Goal: Task Accomplishment & Management: Manage account settings

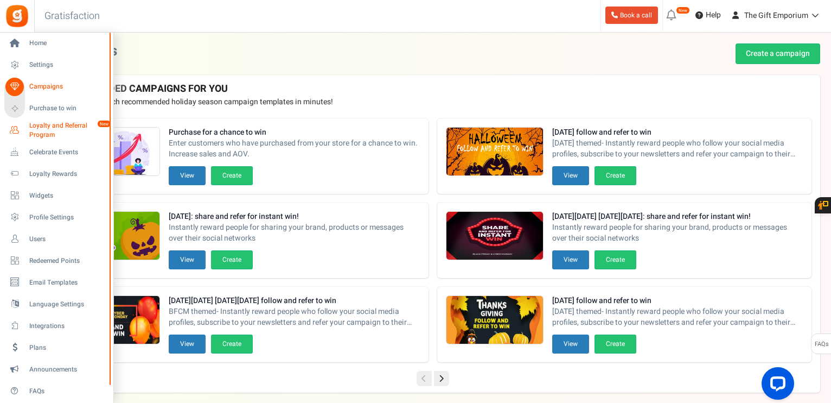
click at [35, 126] on span "Loyalty and Referral Program" at bounding box center [68, 130] width 79 height 18
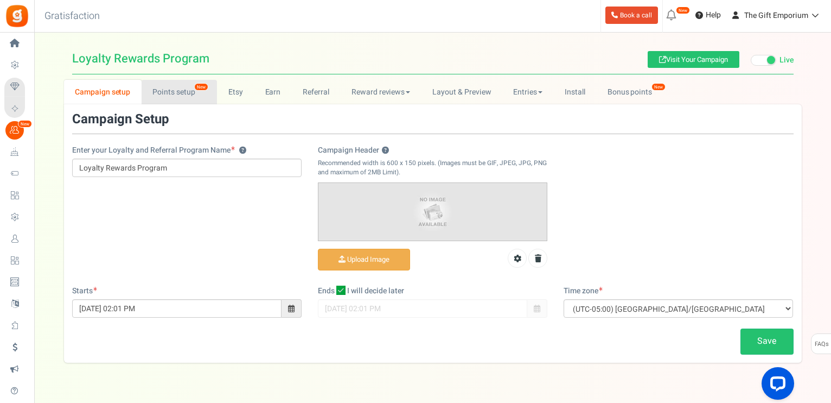
click at [163, 87] on link "Points setup New" at bounding box center [179, 92] width 75 height 24
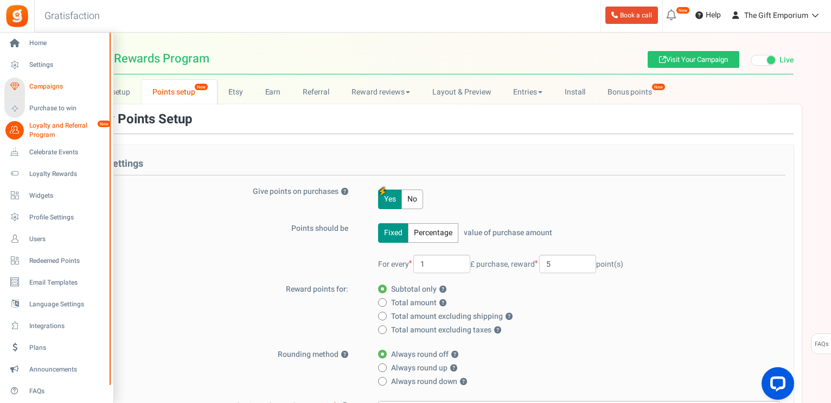
click at [43, 80] on link "Campaigns" at bounding box center [56, 87] width 104 height 18
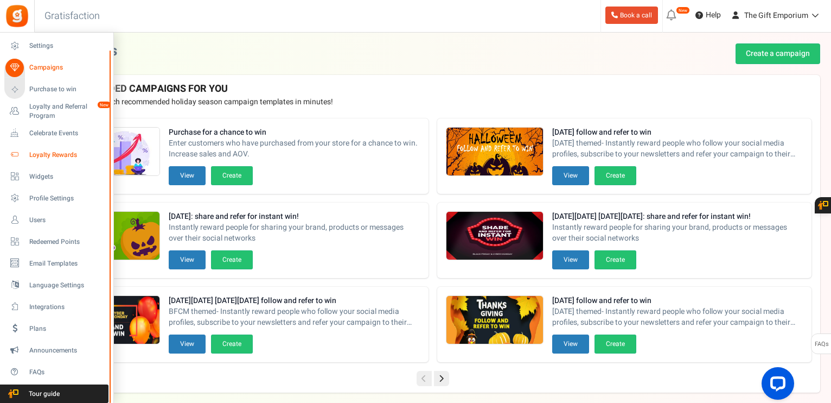
click at [35, 155] on span "Loyalty Rewards" at bounding box center [67, 154] width 76 height 9
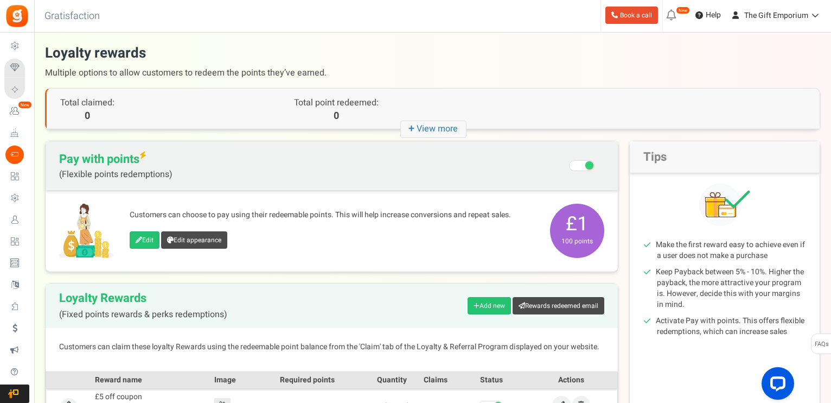
click at [400, 58] on h1 "Loyalty rewards Multiple options to allow customers to redeem the points they’v…" at bounding box center [432, 62] width 775 height 39
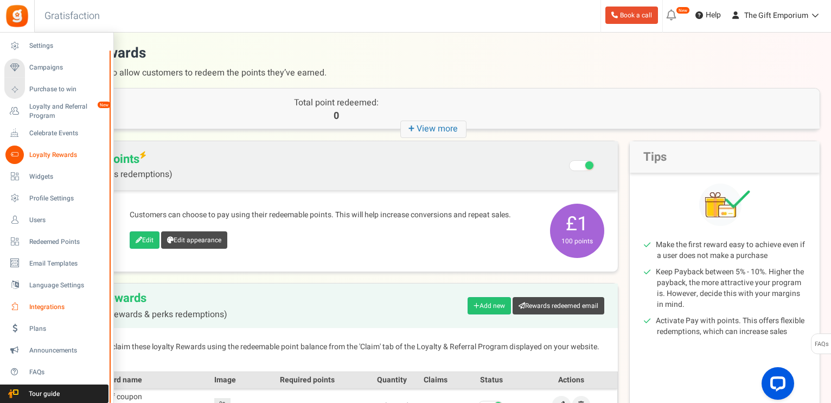
click at [48, 307] on span "Integrations" at bounding box center [67, 306] width 76 height 9
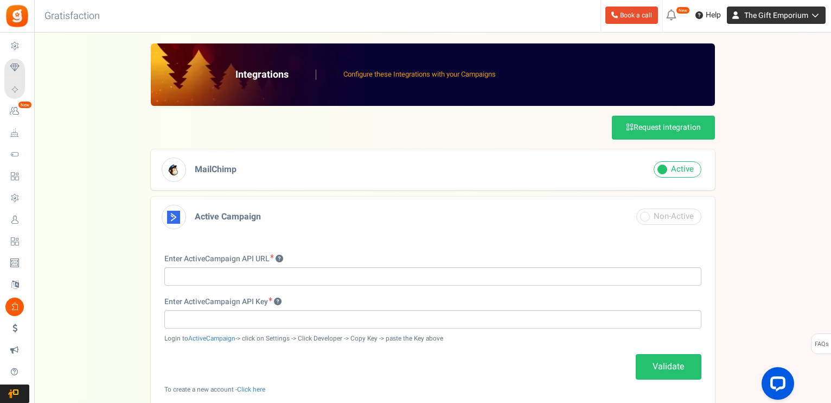
click at [780, 13] on span "The Gift Emporium" at bounding box center [777, 15] width 64 height 11
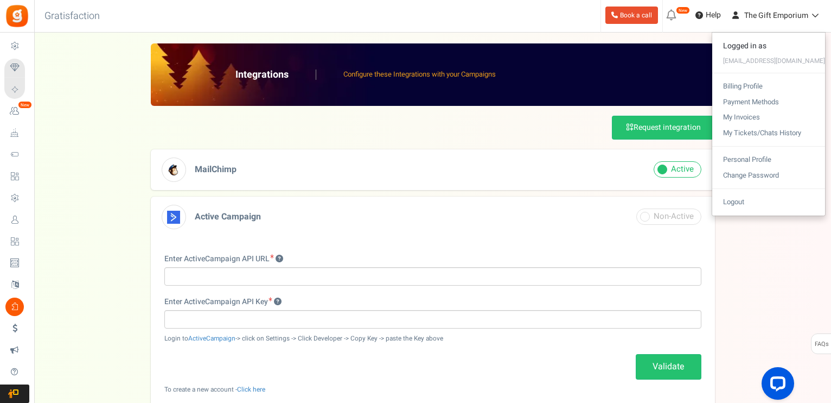
click at [428, 137] on div "Request integration" at bounding box center [433, 128] width 564 height 24
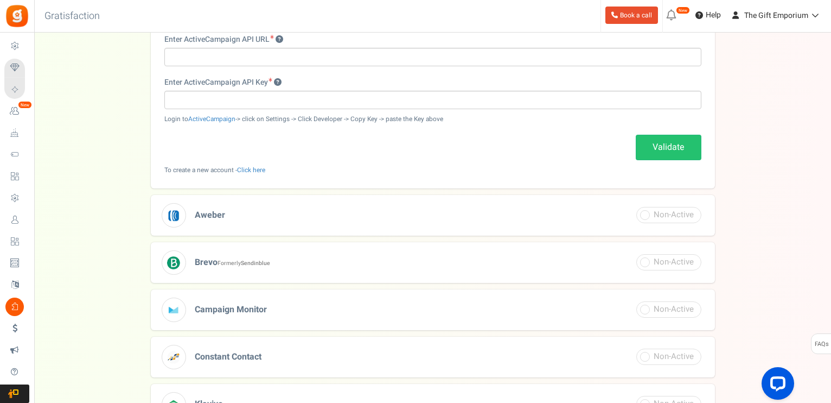
scroll to position [218, 0]
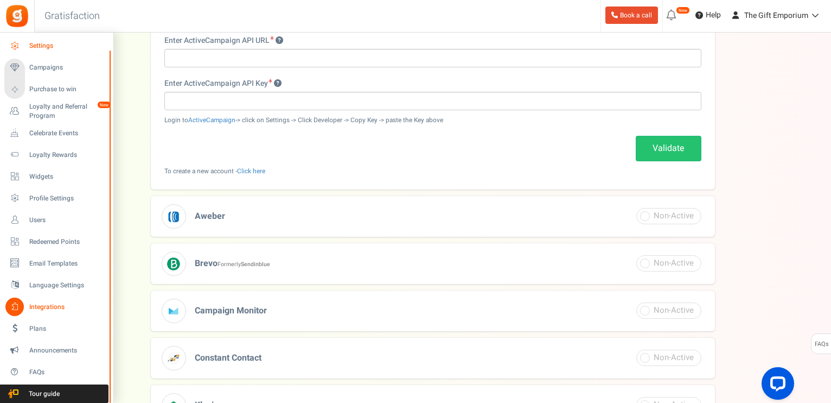
click at [49, 44] on span "Settings" at bounding box center [67, 45] width 76 height 9
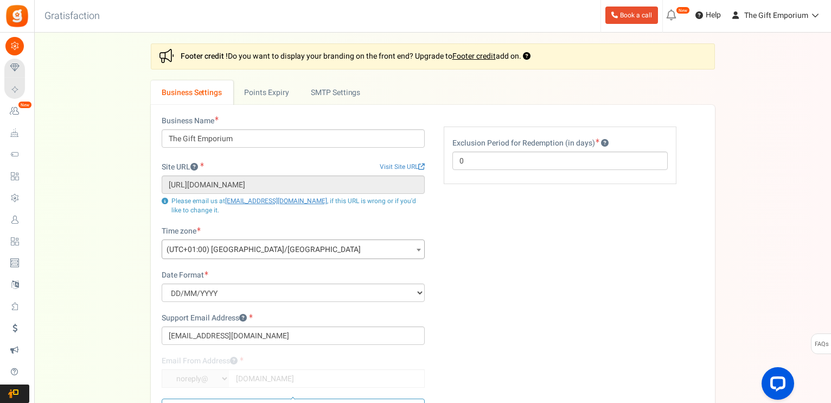
click at [115, 82] on div "Settings In this section you will setup your business details and points expiry…" at bounding box center [432, 259] width 775 height 432
click at [275, 92] on link "Points Expiry" at bounding box center [266, 92] width 67 height 24
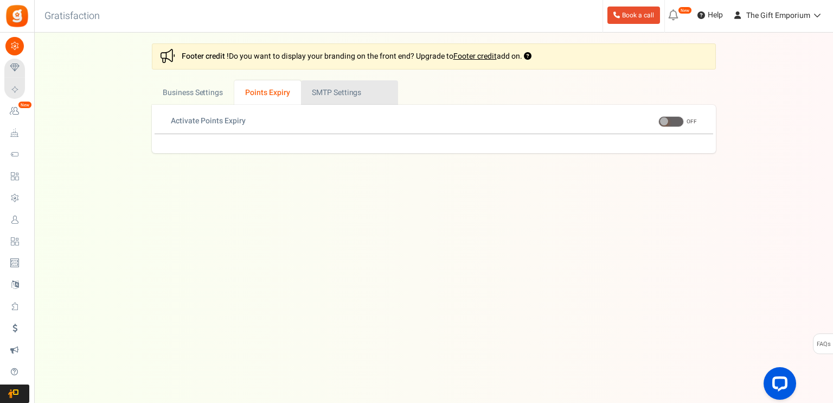
click at [341, 96] on link "Active SMTP Settings" at bounding box center [349, 92] width 97 height 24
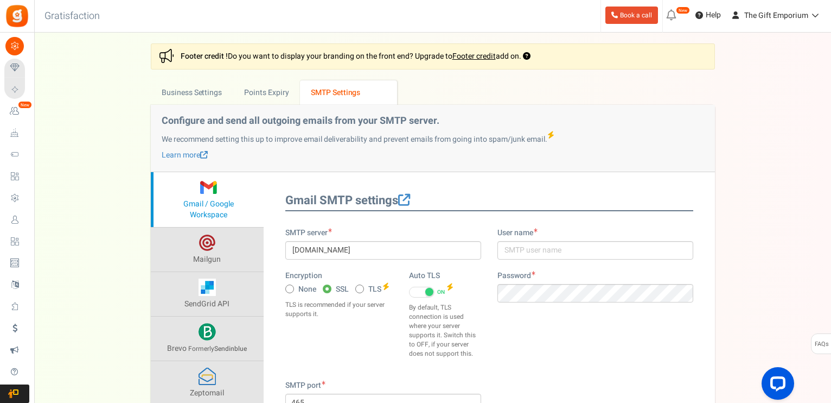
click at [98, 132] on div "Settings In this section you will setup your business details and points expiry…" at bounding box center [432, 274] width 775 height 463
click at [479, 55] on link "Footer credit" at bounding box center [474, 55] width 43 height 11
click at [195, 93] on link "Business Settings" at bounding box center [192, 92] width 82 height 24
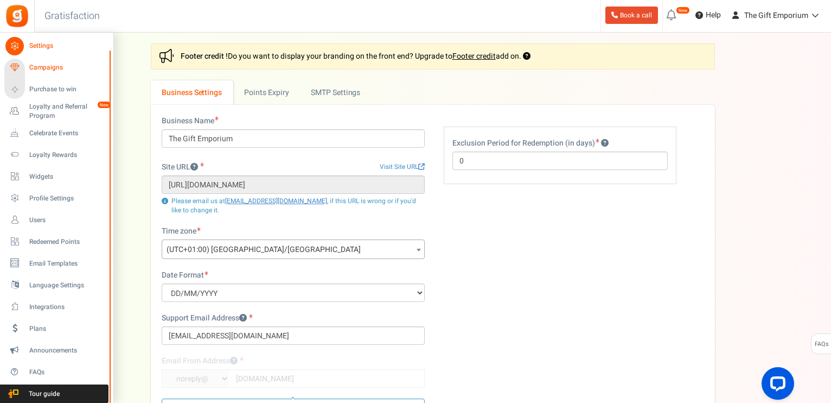
click at [41, 68] on span "Campaigns" at bounding box center [67, 67] width 76 height 9
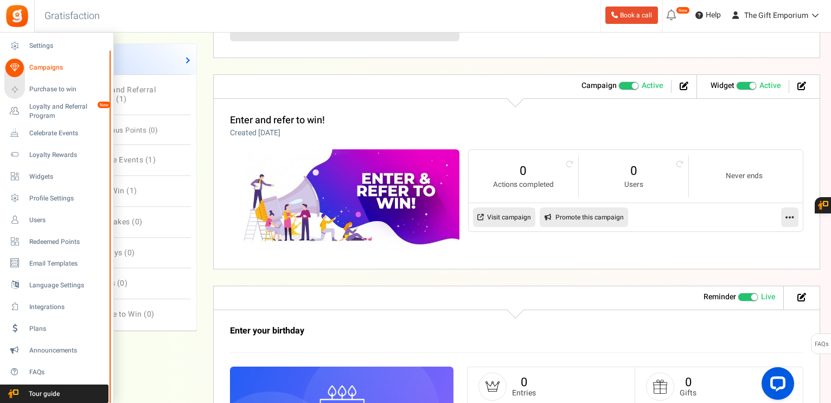
scroll to position [760, 0]
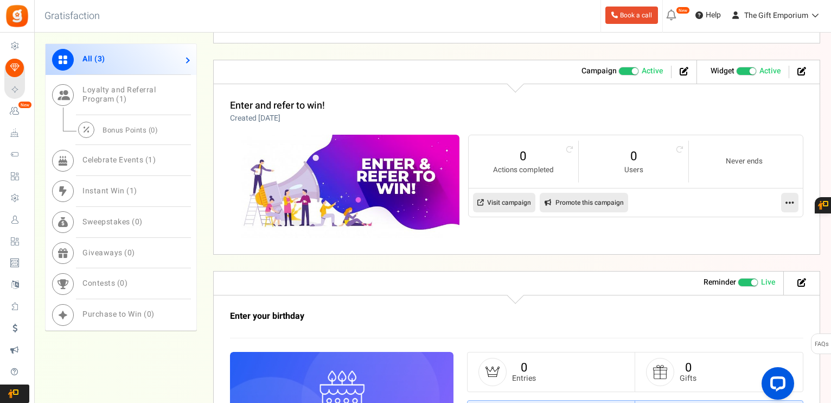
click at [788, 198] on icon at bounding box center [790, 203] width 9 height 10
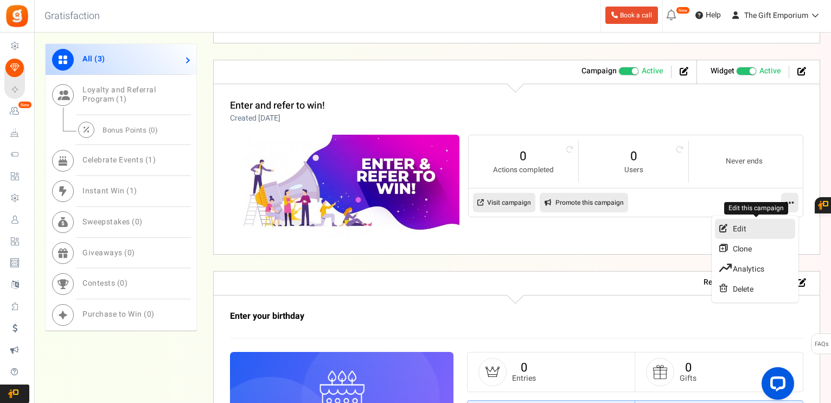
click at [738, 226] on link "Edit" at bounding box center [755, 229] width 80 height 20
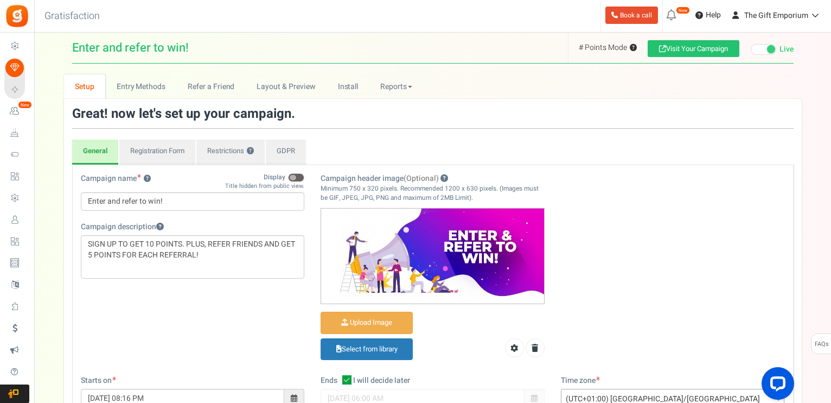
click at [193, 315] on div "Campaign name ? Display Title hidden from public view. Enter and refer to win! …" at bounding box center [433, 274] width 721 height 202
click at [158, 145] on link "Registration Form" at bounding box center [157, 151] width 76 height 25
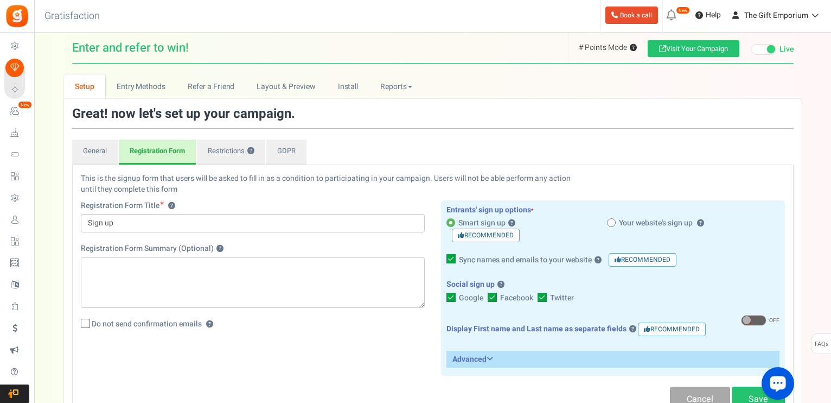
click at [749, 317] on span at bounding box center [747, 320] width 8 height 8
click at [741, 317] on input "ON OFF" at bounding box center [741, 320] width 0 height 7
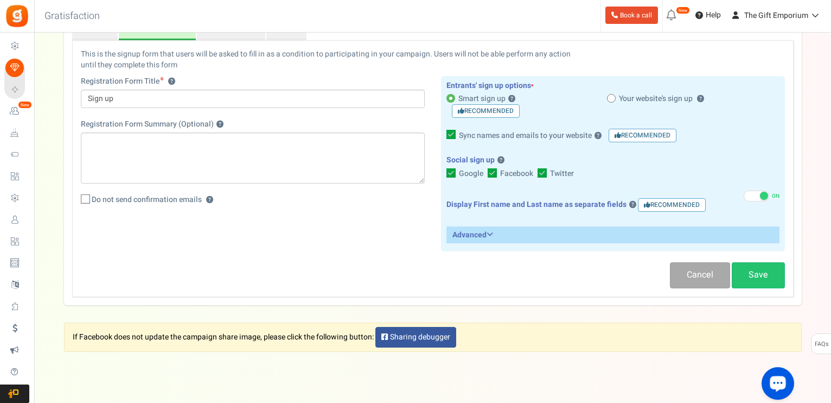
scroll to position [147, 0]
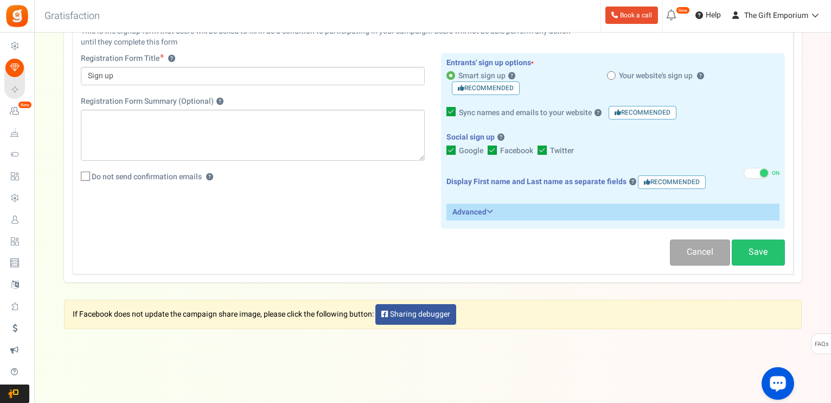
click at [497, 208] on h3 "Advanced" at bounding box center [613, 212] width 332 height 16
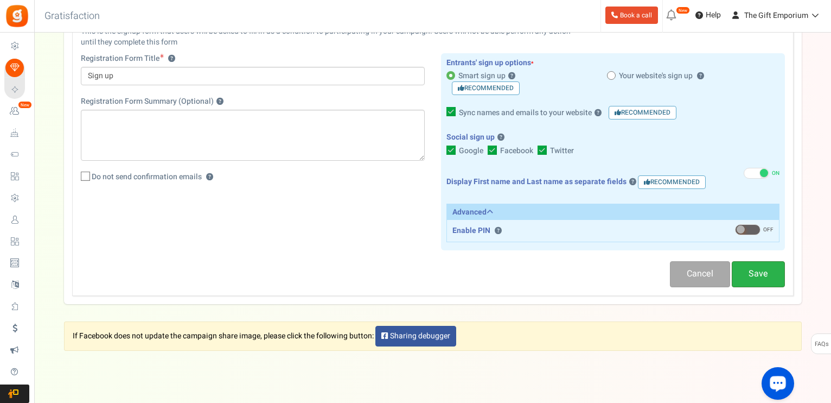
click at [768, 277] on link "Save" at bounding box center [758, 274] width 53 height 26
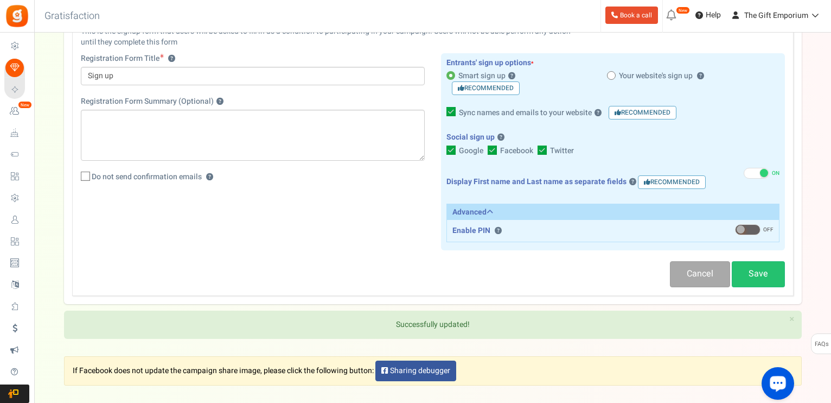
click at [360, 199] on div "This is the signup form that users will be asked to fill in as a condition to p…" at bounding box center [433, 143] width 721 height 235
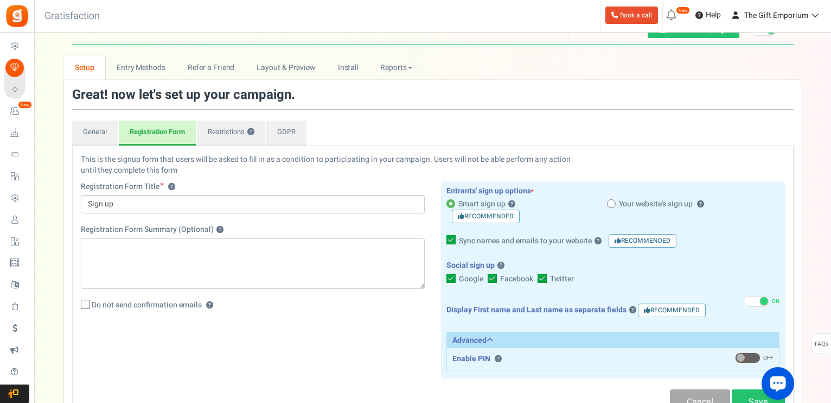
scroll to position [0, 0]
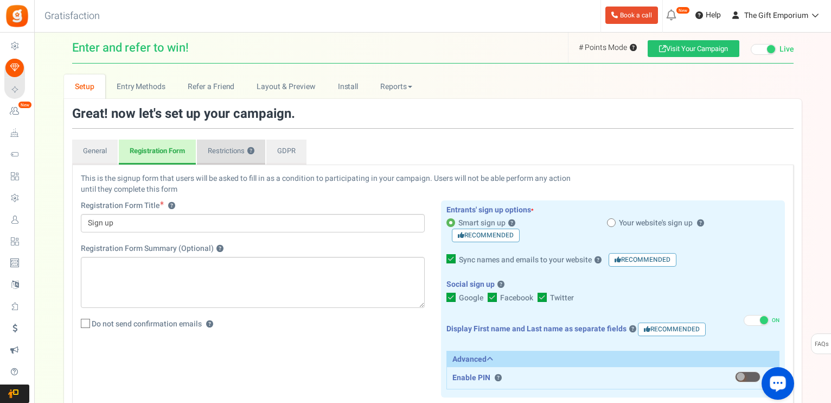
click at [224, 147] on link "Restrictions ?" at bounding box center [231, 151] width 68 height 25
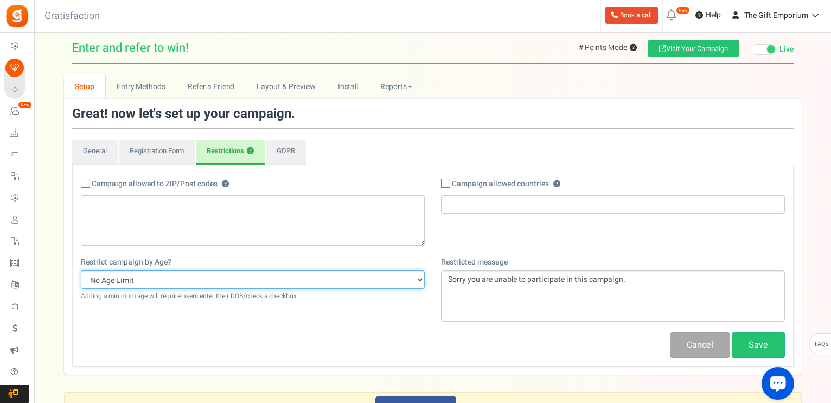
click at [129, 275] on select "No Age Limit 13+ Date of birth 18+ Date of birth 21+ Date of birth 13+ Required…" at bounding box center [253, 279] width 344 height 18
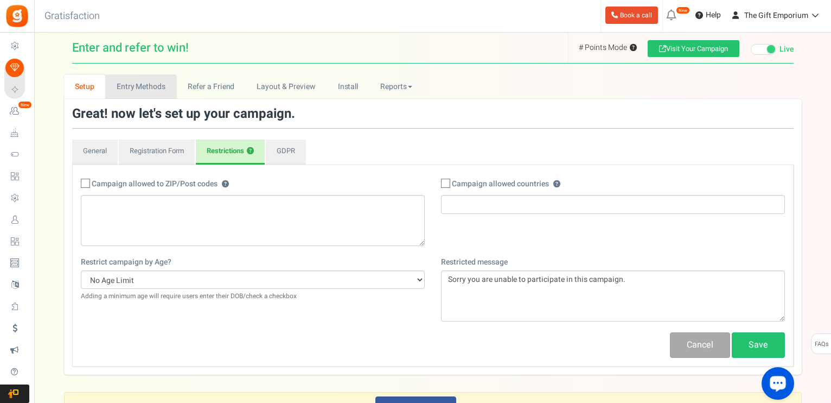
click at [133, 88] on link "Entry Methods" at bounding box center [140, 86] width 71 height 24
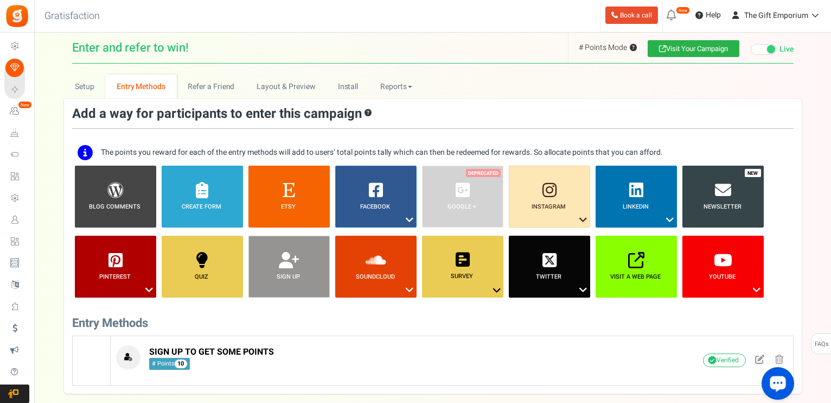
click at [691, 42] on link "Visit Your Campaign" at bounding box center [694, 48] width 92 height 17
click at [410, 219] on icon at bounding box center [409, 220] width 13 height 14
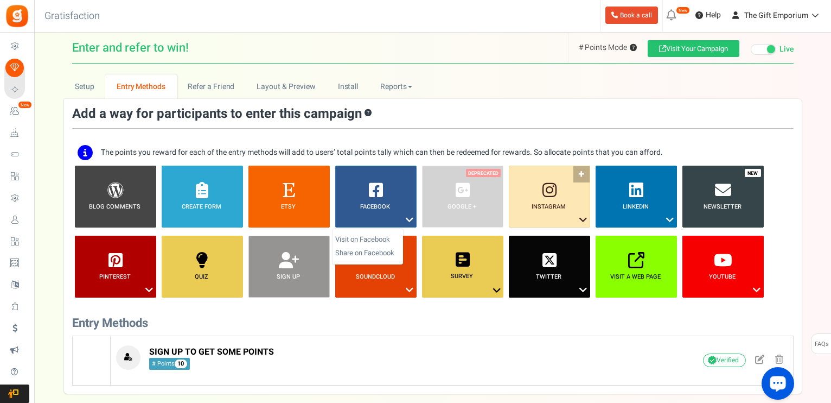
click at [578, 215] on icon at bounding box center [583, 220] width 13 height 14
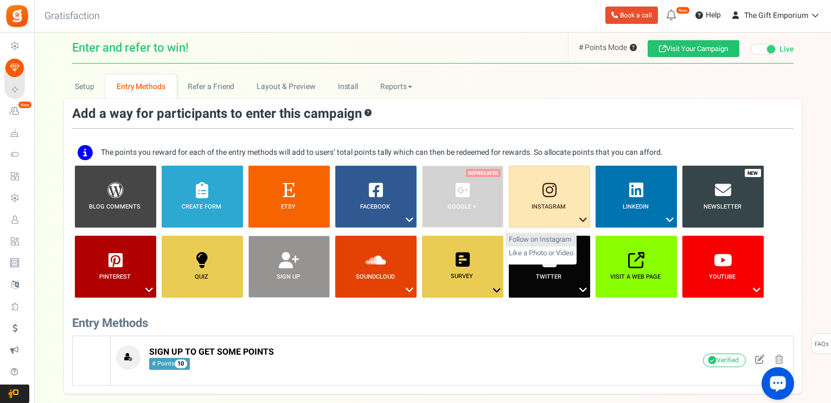
click at [548, 234] on link "Follow on Instagram" at bounding box center [541, 240] width 71 height 14
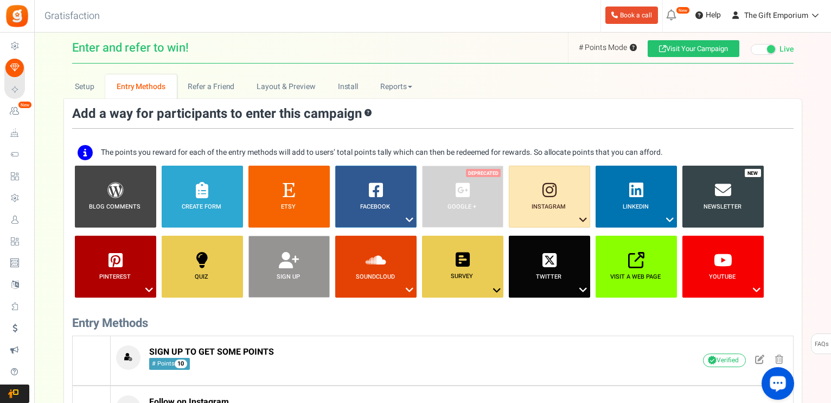
scroll to position [325, 0]
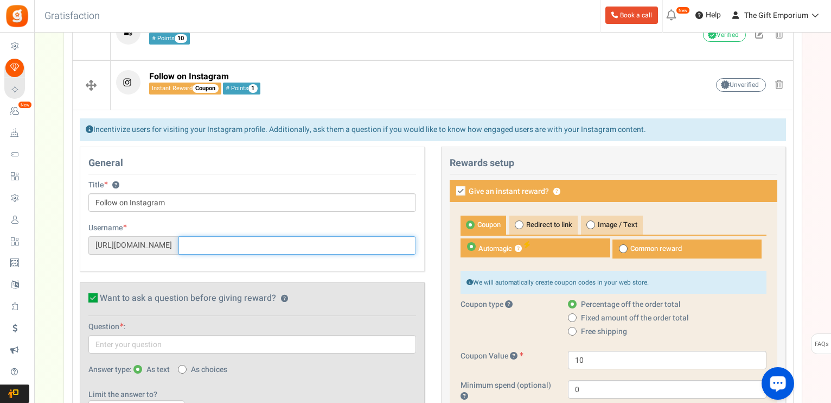
click at [230, 244] on input "text" at bounding box center [298, 245] width 238 height 18
paste input "thegiftemporiumuk/"
type input "thegiftemporiumuk/"
click at [212, 269] on div "General Title ? Follow on Instagram Tip! Your title should show the huge saving…" at bounding box center [252, 209] width 345 height 125
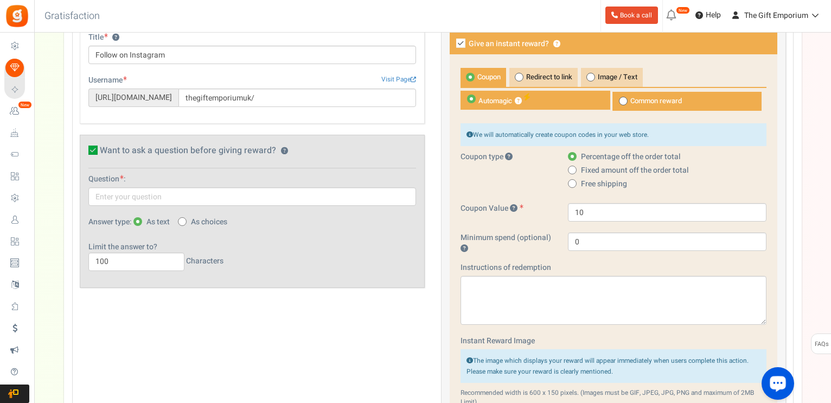
scroll to position [499, 0]
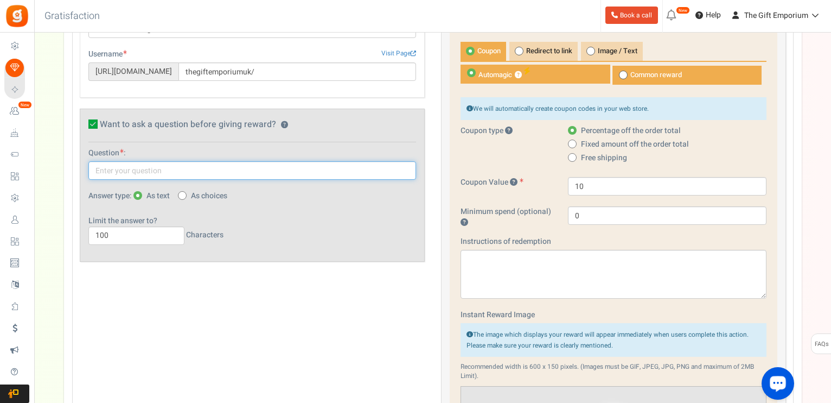
click at [137, 167] on input "text" at bounding box center [252, 170] width 328 height 18
type input "What is your favourite Essential Oil ?"
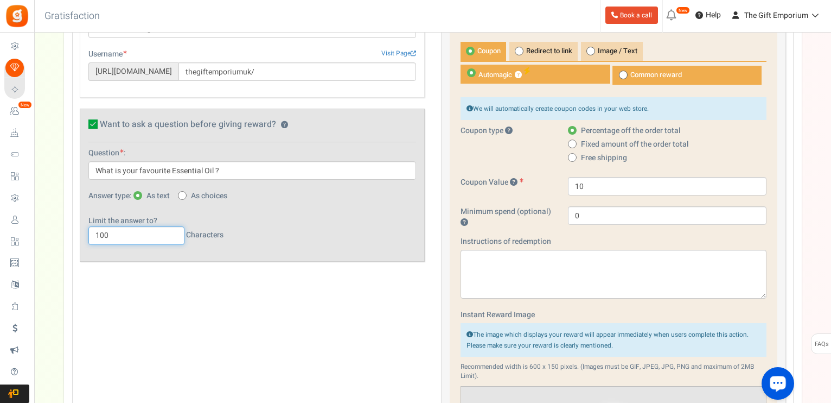
drag, startPoint x: 121, startPoint y: 237, endPoint x: 92, endPoint y: 243, distance: 29.9
click at [92, 243] on input "100" at bounding box center [136, 235] width 96 height 18
type input "30"
click at [245, 311] on div "General Title ? Follow on Instagram Tip! Your title should show the huge saving…" at bounding box center [433, 301] width 723 height 656
click at [547, 43] on span "Redirect to link" at bounding box center [544, 51] width 68 height 19
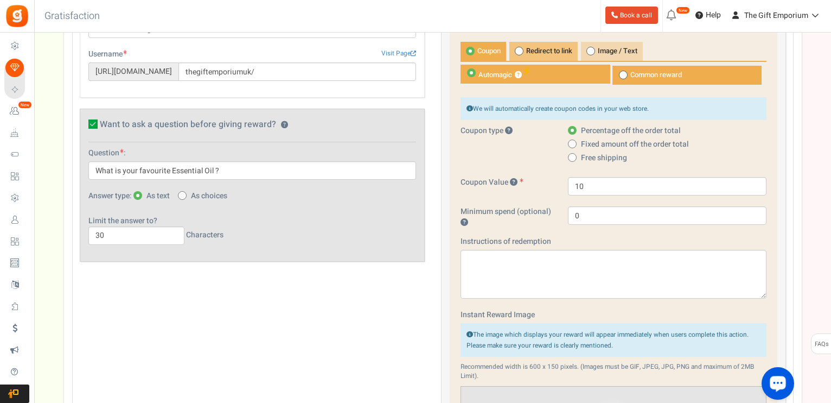
click at [517, 44] on input "Redirect to link" at bounding box center [513, 47] width 7 height 7
radio input "true"
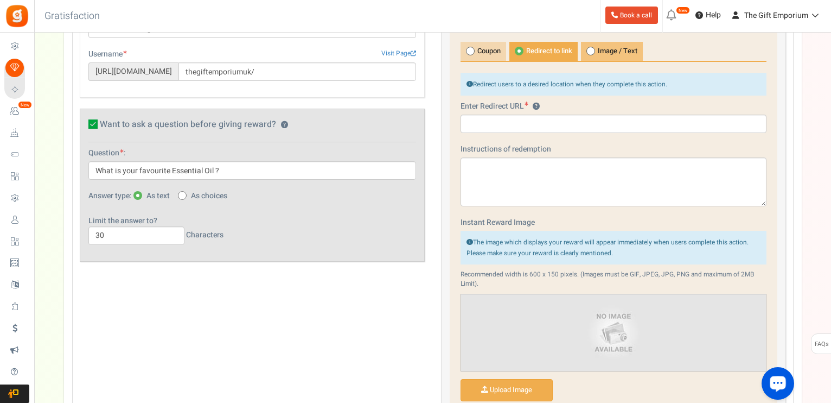
click at [621, 54] on span "Image / Text" at bounding box center [612, 51] width 62 height 19
click at [588, 51] on input "Image / Text" at bounding box center [584, 47] width 7 height 7
radio input "true"
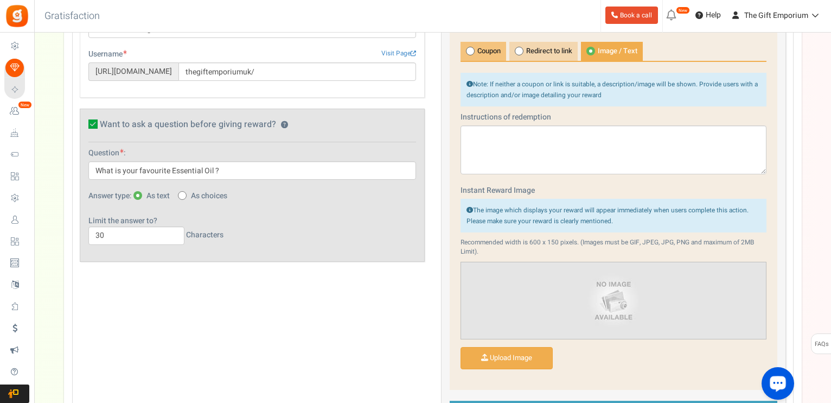
click at [494, 48] on span "Coupon" at bounding box center [484, 51] width 46 height 19
click at [468, 48] on input "Coupon" at bounding box center [464, 47] width 7 height 7
radio input "true"
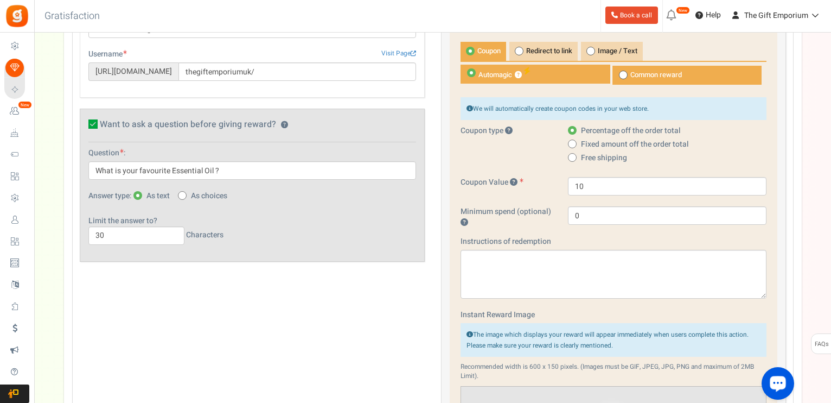
click at [550, 171] on div "We will automatically create coupon codes in your web store. Coupon type Percen…" at bounding box center [614, 161] width 306 height 128
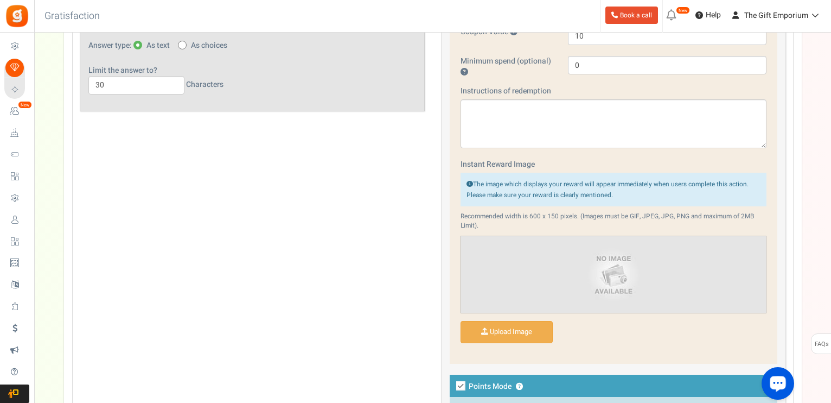
scroll to position [737, 0]
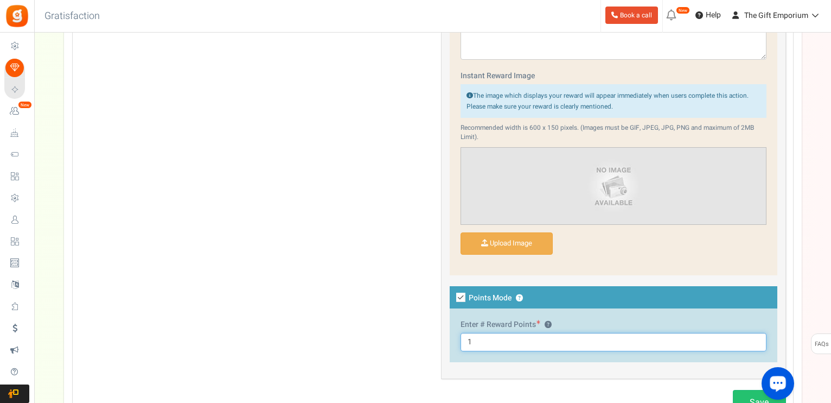
click at [482, 338] on input "1" at bounding box center [614, 342] width 306 height 18
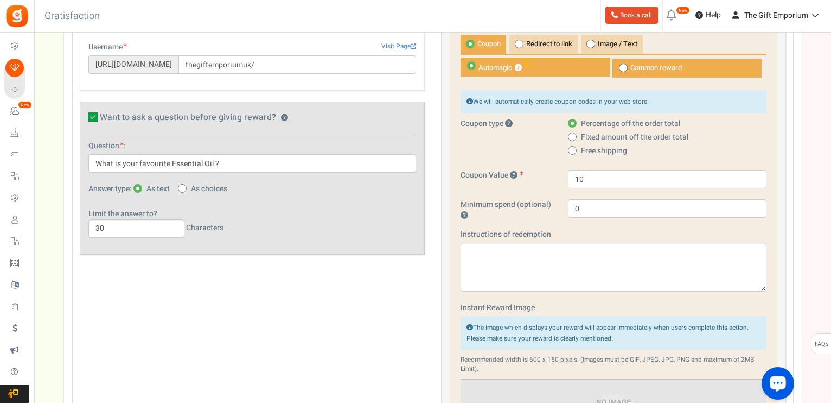
scroll to position [507, 0]
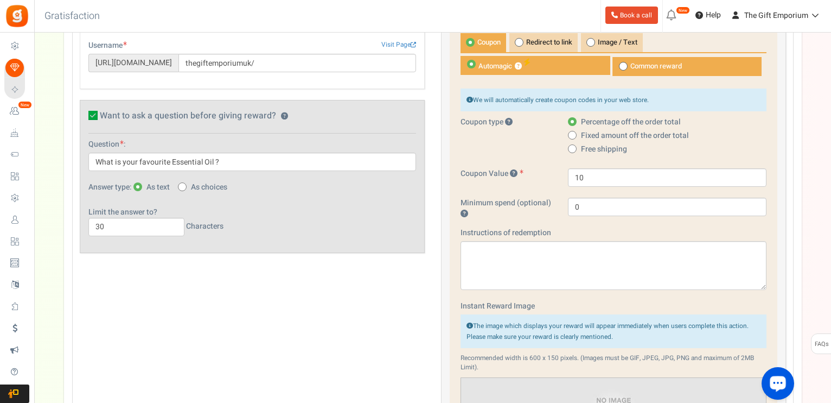
type input "10"
click at [474, 61] on span at bounding box center [471, 64] width 9 height 9
click at [468, 61] on input "Automagic ?" at bounding box center [464, 61] width 7 height 7
click at [625, 67] on span at bounding box center [623, 66] width 9 height 9
click at [619, 66] on input "Common reward" at bounding box center [615, 62] width 7 height 7
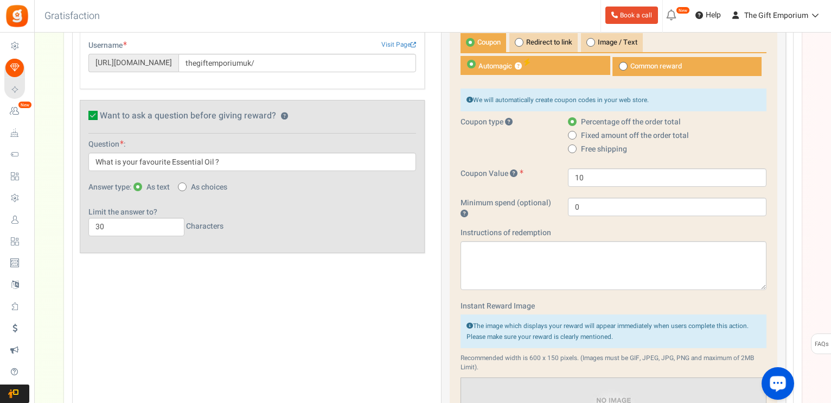
radio input "true"
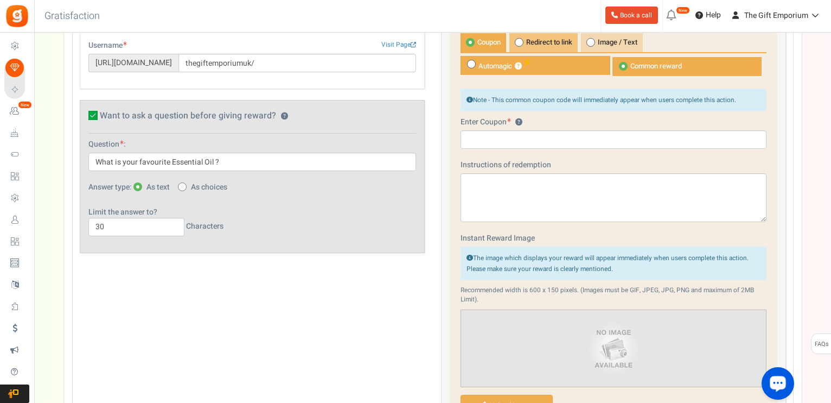
click at [461, 58] on input "Automagic ?" at bounding box center [464, 61] width 7 height 7
radio input "true"
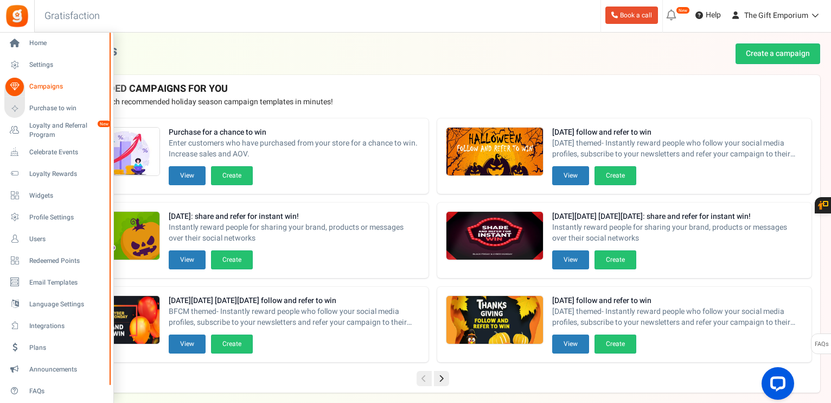
click at [40, 84] on span "Campaigns" at bounding box center [67, 86] width 76 height 9
click at [44, 110] on span "Purchase to win" at bounding box center [67, 108] width 76 height 9
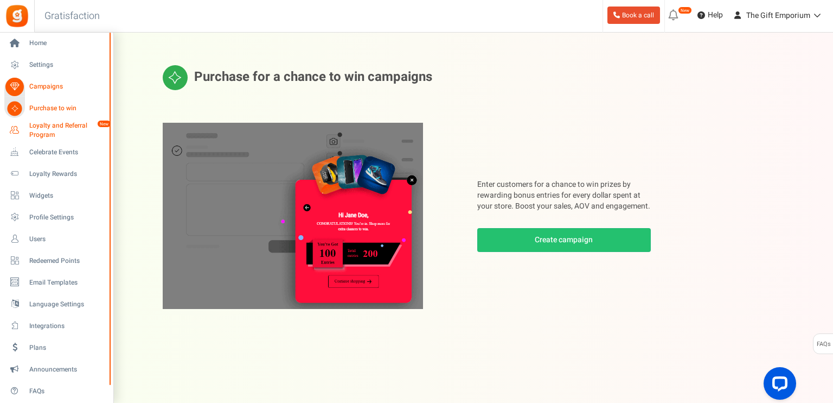
click at [37, 131] on span "Loyalty and Referral Program" at bounding box center [68, 130] width 79 height 18
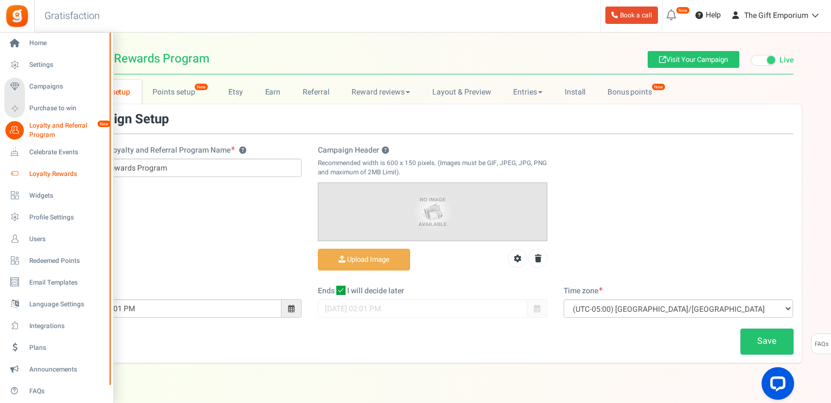
click at [44, 170] on span "Loyalty Rewards" at bounding box center [67, 173] width 76 height 9
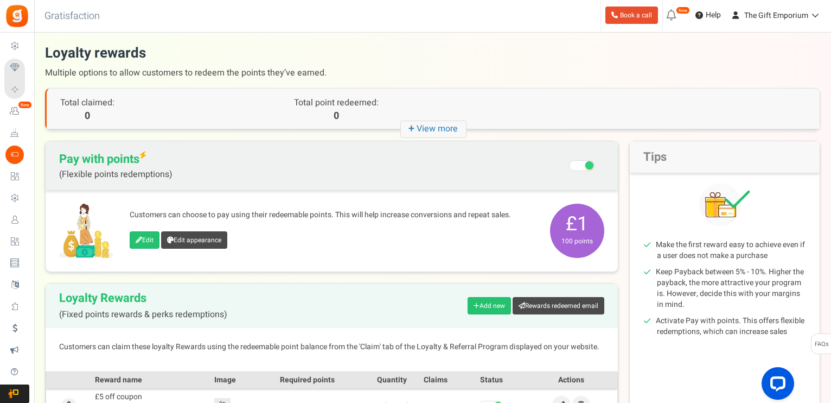
click at [293, 129] on div "+ View more Total claimed: 0 Total point redeemed: 0 Pay with points Claimed: 0…" at bounding box center [432, 109] width 775 height 42
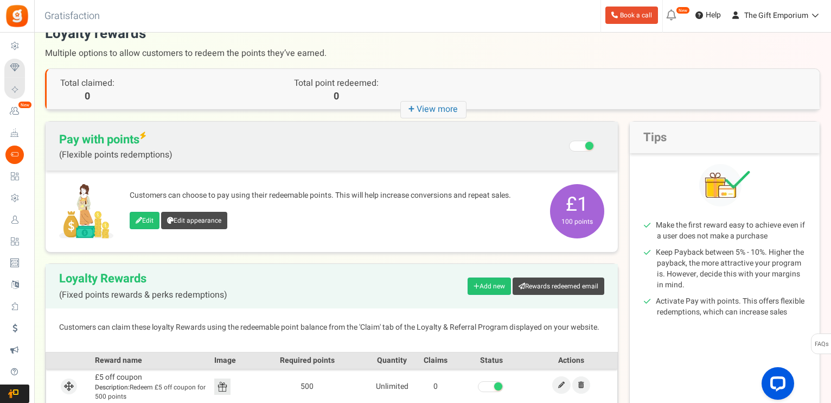
scroll to position [22, 0]
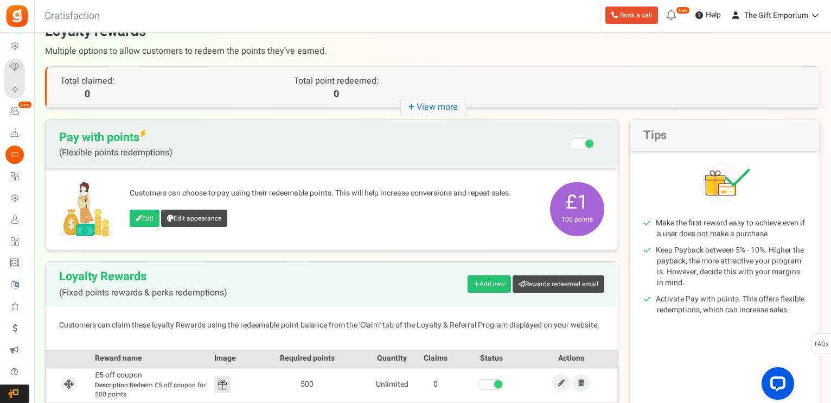
click at [293, 129] on h2 "Pay with points (Flexible points redemptions) Recommended: Turn On Are you sure…" at bounding box center [332, 143] width 572 height 49
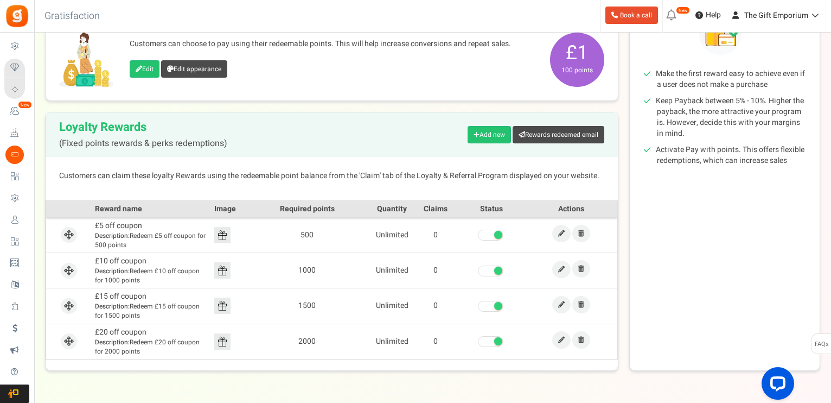
scroll to position [203, 0]
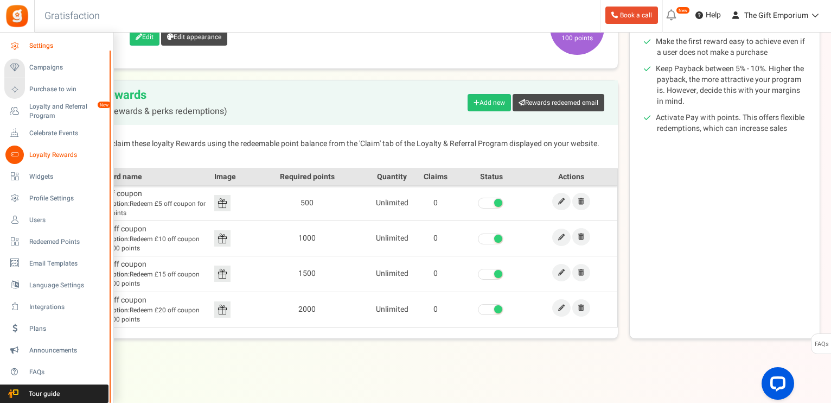
click at [42, 46] on span "Settings" at bounding box center [67, 45] width 76 height 9
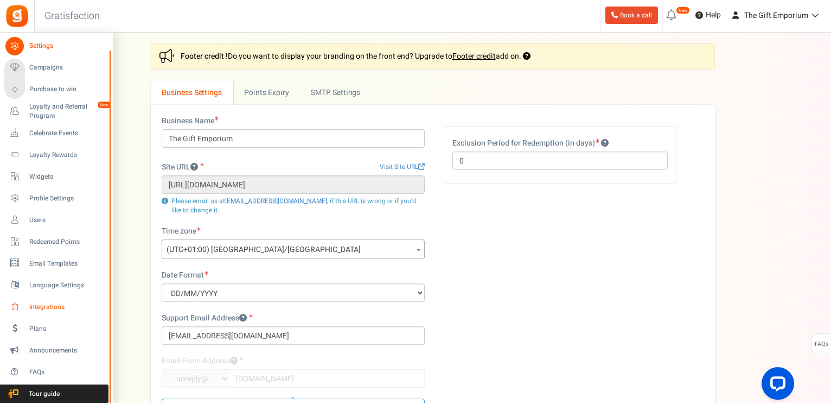
click at [43, 307] on span "Integrations" at bounding box center [67, 306] width 76 height 9
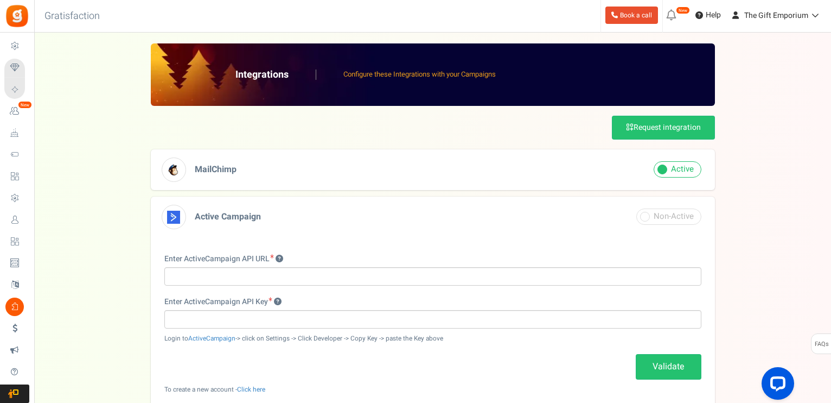
click at [132, 203] on div "Integrations Configure these Integrations with your Campaigns Request integrati…" at bounding box center [432, 397] width 775 height 708
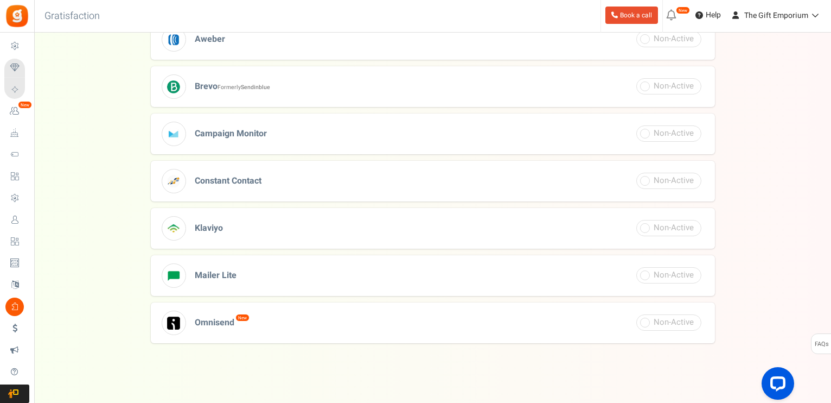
scroll to position [392, 0]
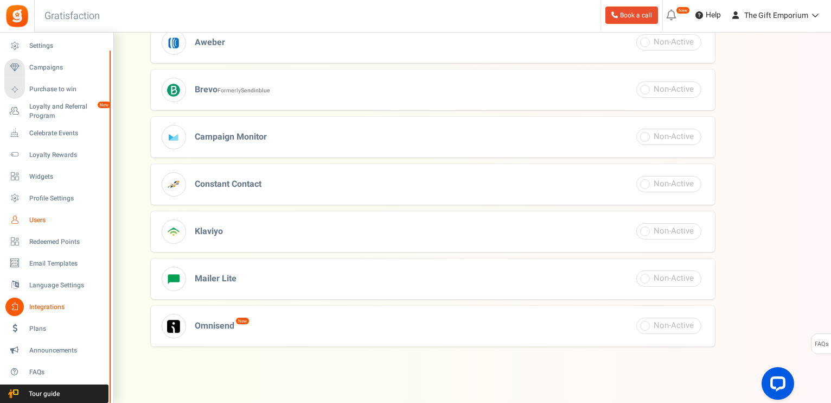
click at [35, 217] on span "Users" at bounding box center [67, 219] width 76 height 9
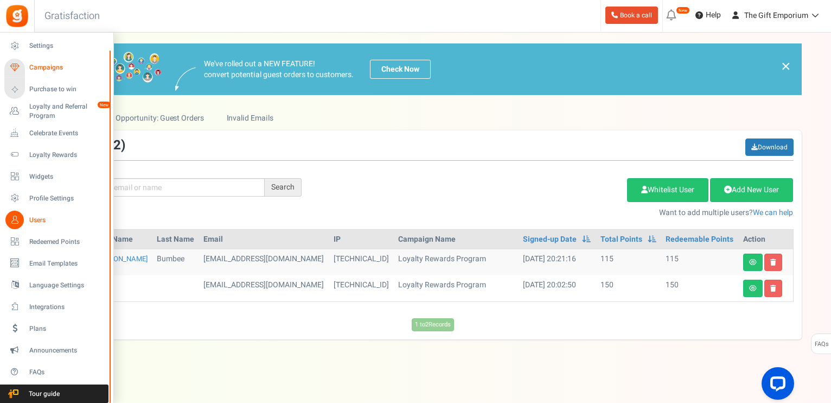
click at [34, 67] on span "Campaigns" at bounding box center [67, 67] width 76 height 9
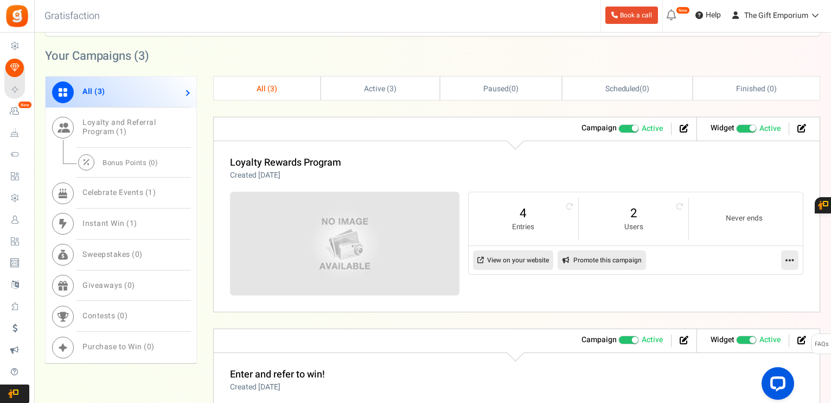
scroll to position [497, 0]
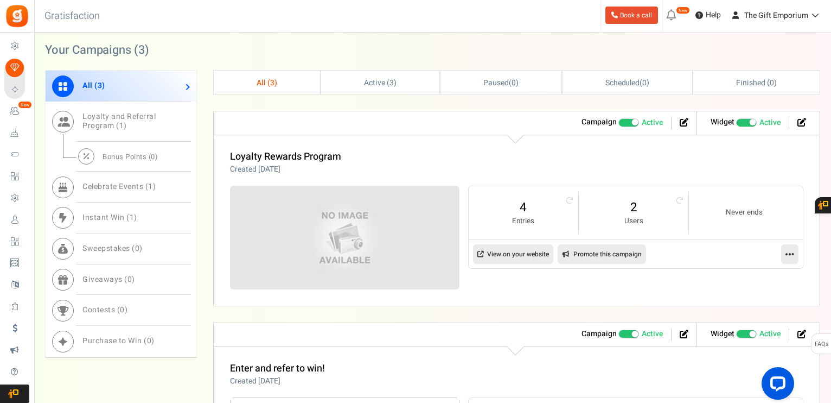
click at [782, 252] on link at bounding box center [789, 254] width 17 height 20
click at [741, 275] on link "Edit" at bounding box center [755, 280] width 80 height 20
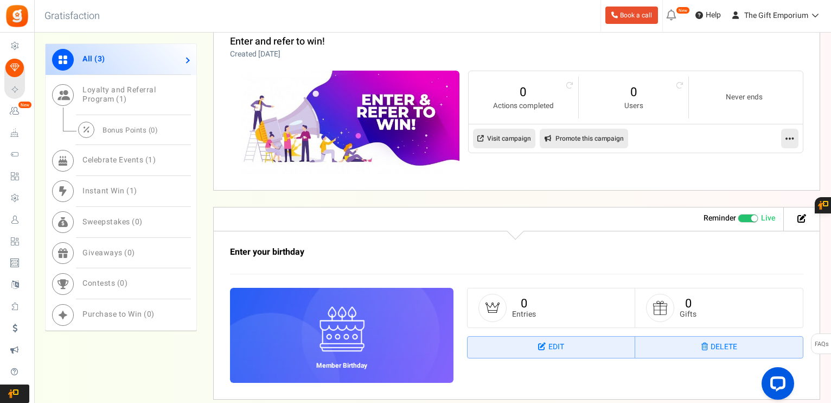
scroll to position [825, 0]
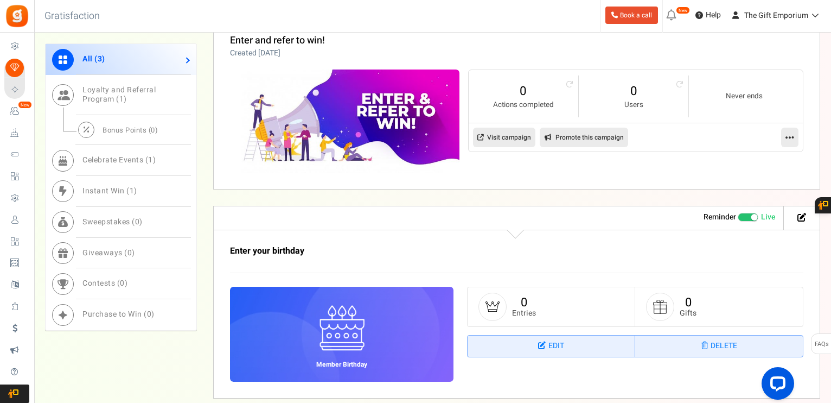
click at [785, 133] on link at bounding box center [789, 138] width 17 height 20
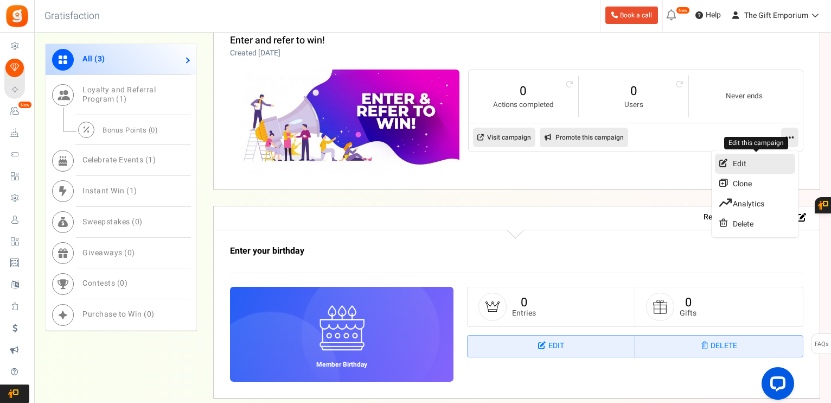
click at [727, 160] on icon at bounding box center [725, 163] width 11 height 8
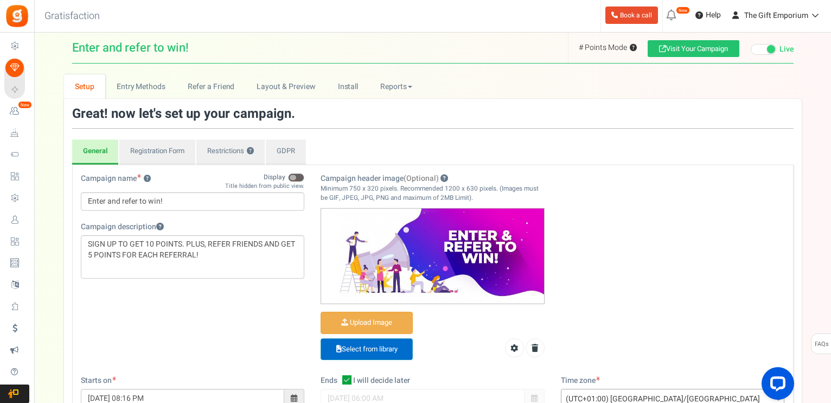
click at [357, 348] on link "Select from library" at bounding box center [367, 349] width 92 height 22
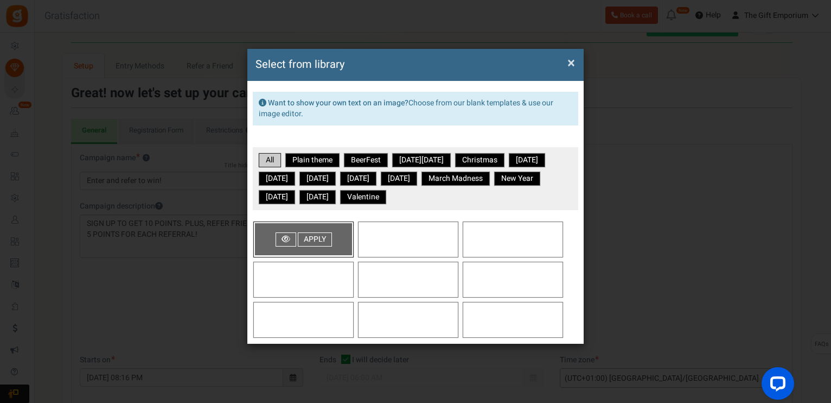
scroll to position [22, 0]
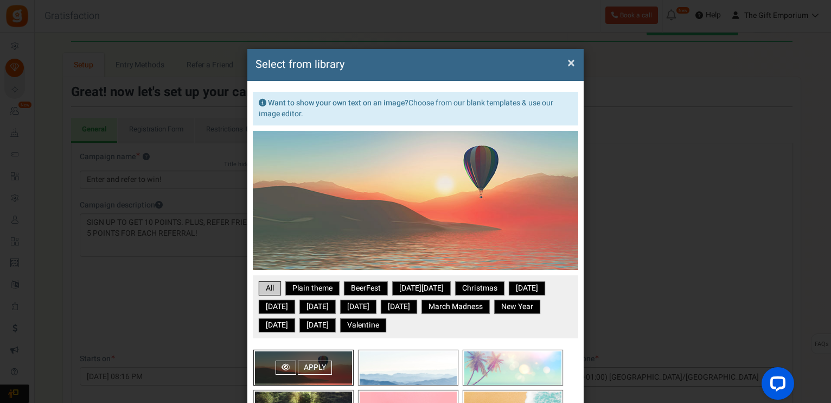
drag, startPoint x: 393, startPoint y: 56, endPoint x: 393, endPoint y: 7, distance: 48.8
click at [393, 7] on div "× Close Select from library Want to show your own text on an image? Choose from…" at bounding box center [415, 201] width 831 height 403
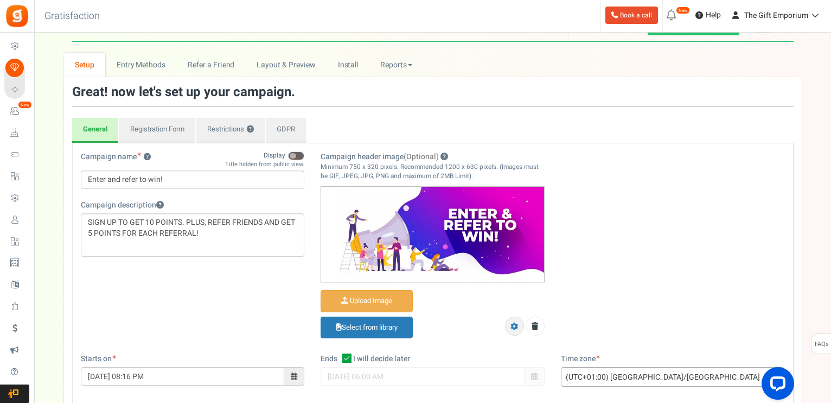
click at [513, 325] on icon at bounding box center [515, 326] width 8 height 8
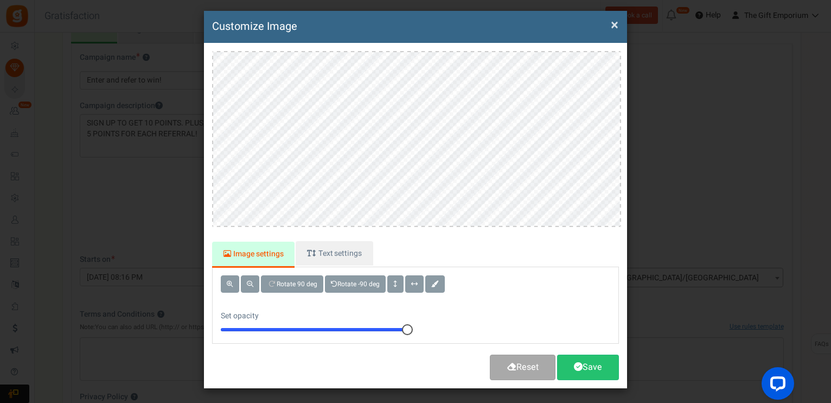
scroll to position [152, 0]
click at [341, 258] on link "Text settings" at bounding box center [334, 253] width 77 height 24
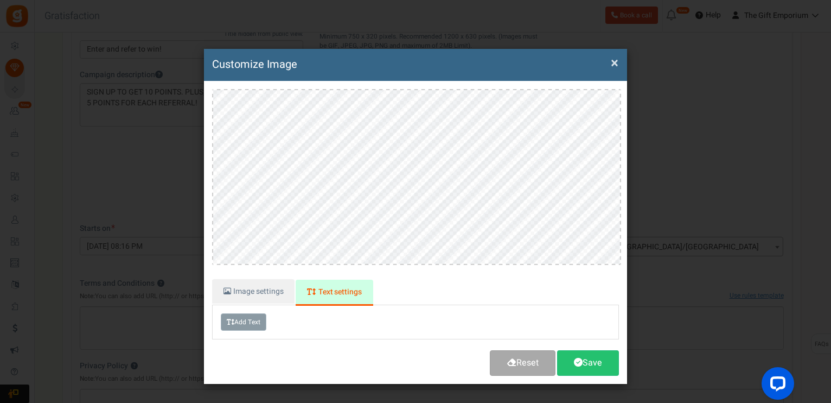
click at [247, 318] on button "Add Text" at bounding box center [244, 321] width 46 height 17
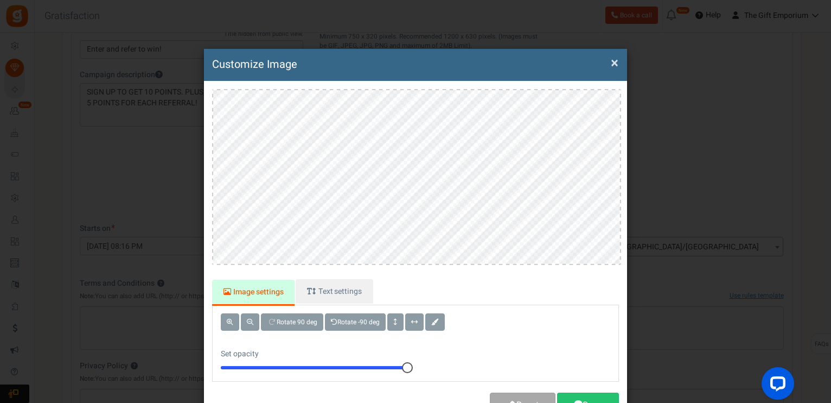
click at [614, 62] on button "×" at bounding box center [615, 63] width 8 height 11
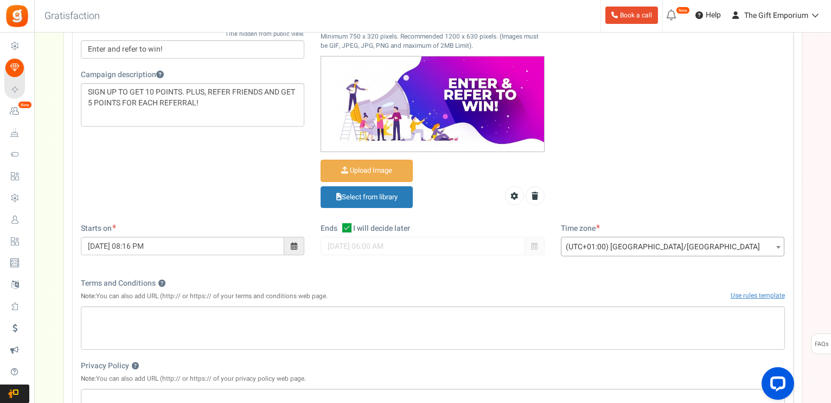
click at [647, 95] on div "Campaign name ? Display Title hidden from public view. Enter and refer to win! …" at bounding box center [433, 122] width 721 height 202
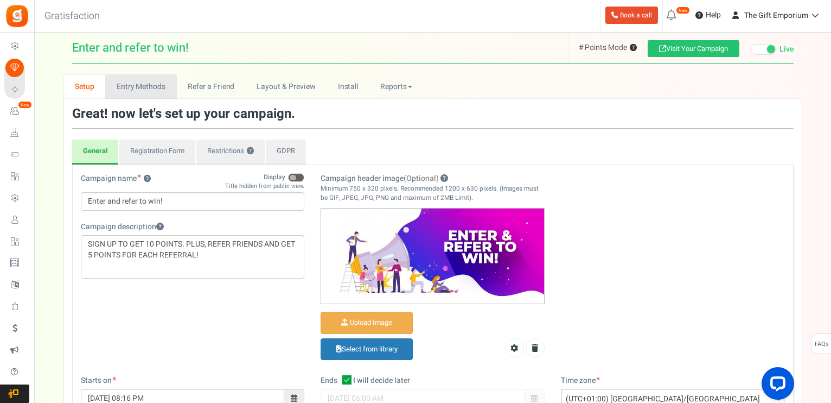
click at [145, 91] on link "Entry Methods" at bounding box center [140, 86] width 71 height 24
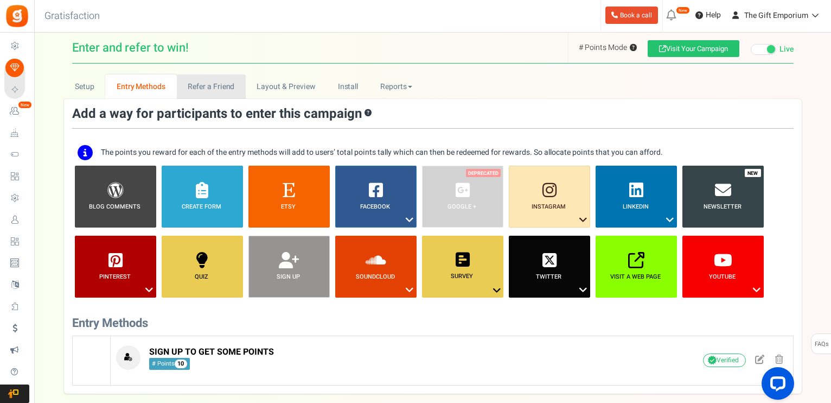
click at [195, 87] on link "Refer a Friend" at bounding box center [211, 86] width 69 height 24
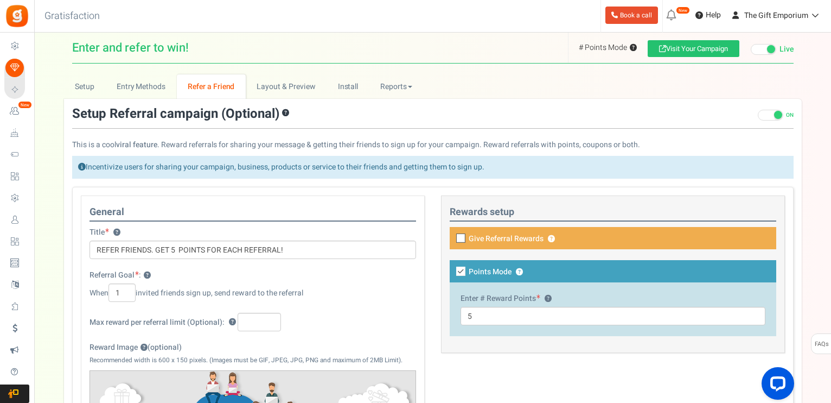
click at [281, 88] on link "Layout & Preview" at bounding box center [286, 86] width 81 height 24
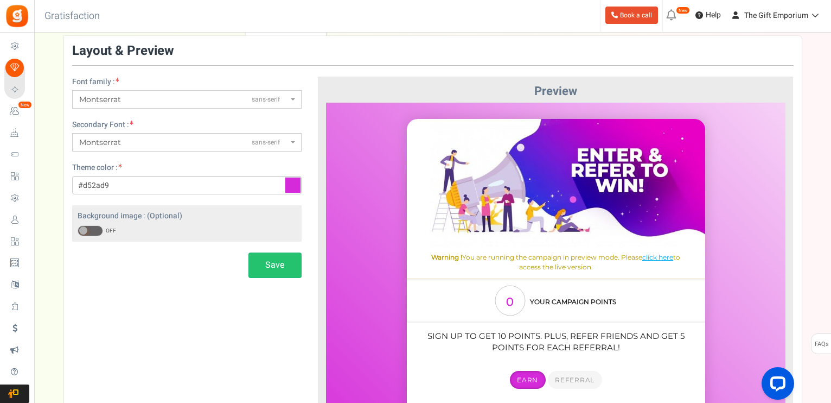
scroll to position [65, 0]
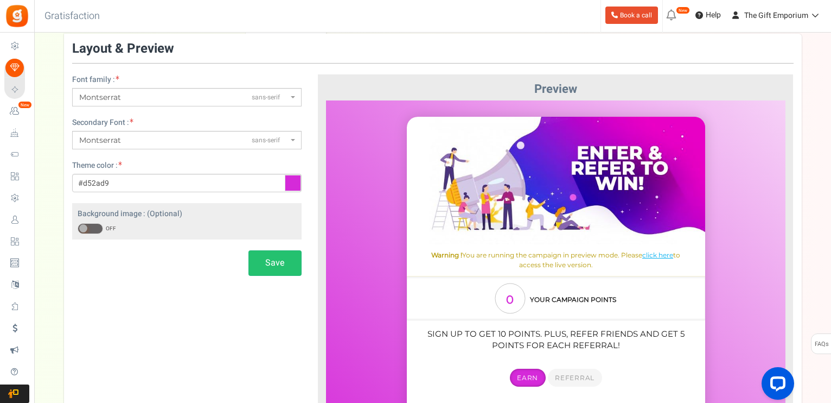
click at [273, 99] on span "sans-serif" at bounding box center [266, 97] width 28 height 9
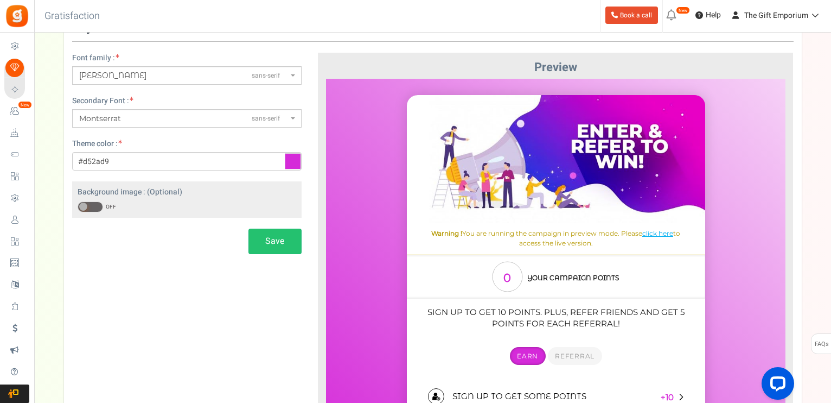
click at [119, 80] on span "Montserrat Alternates" at bounding box center [112, 76] width 67 height 10
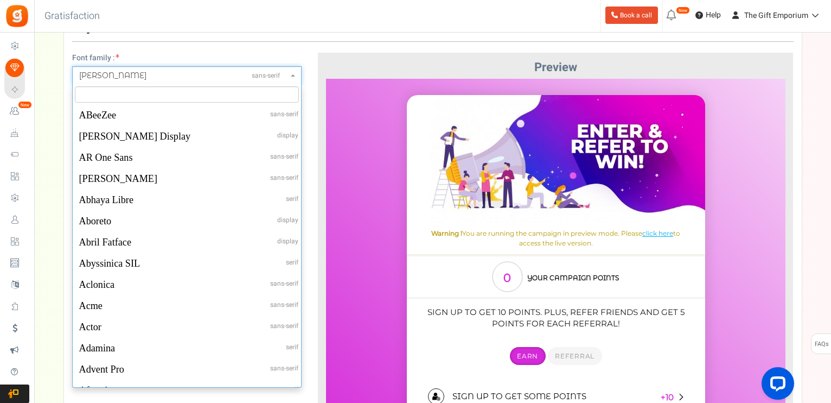
scroll to position [19860, 0]
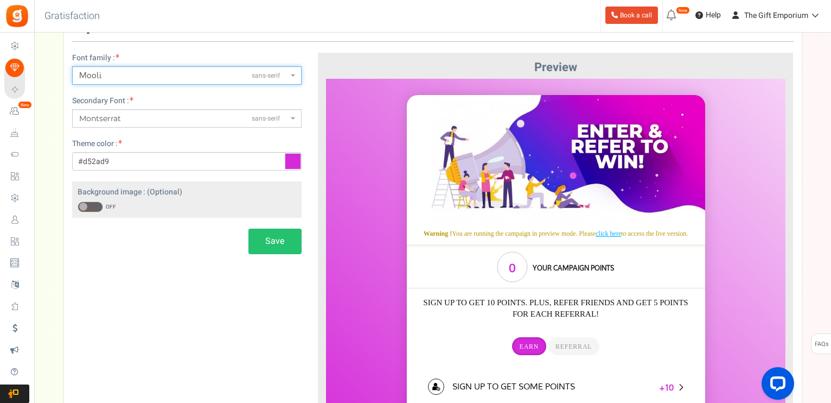
click at [110, 69] on span "Mooli sans-serif" at bounding box center [187, 75] width 230 height 18
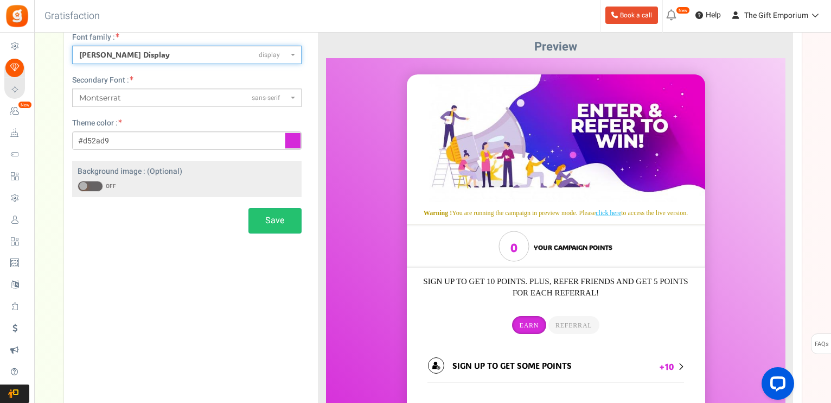
scroll to position [109, 0]
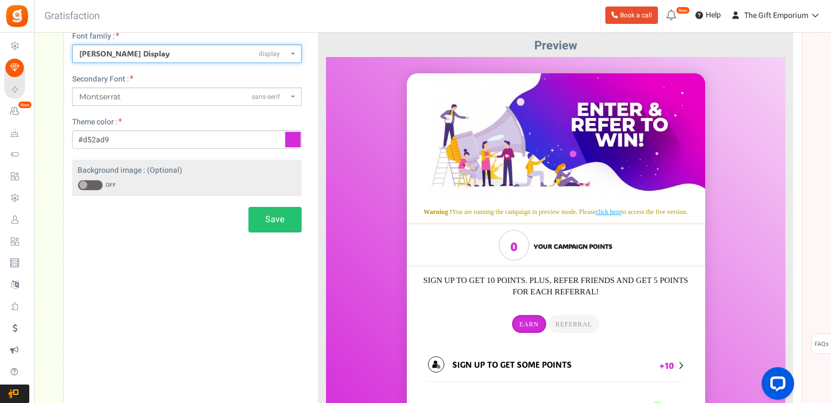
click at [144, 52] on span "ADLaM Display display" at bounding box center [183, 53] width 209 height 11
click at [116, 47] on span "Abril Fatface display" at bounding box center [187, 53] width 230 height 18
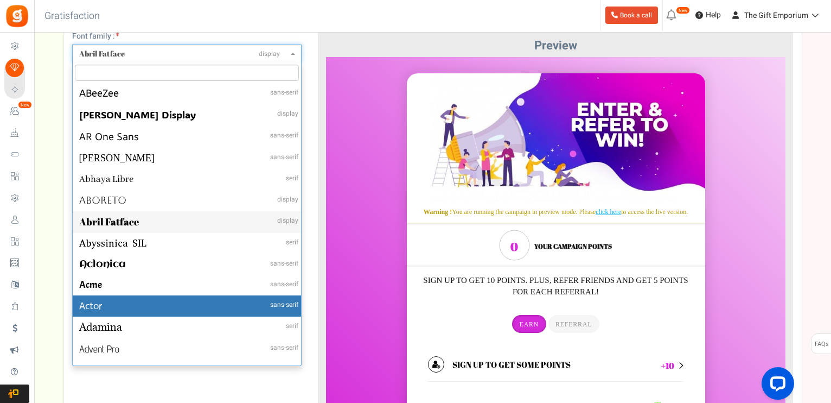
select select "10"
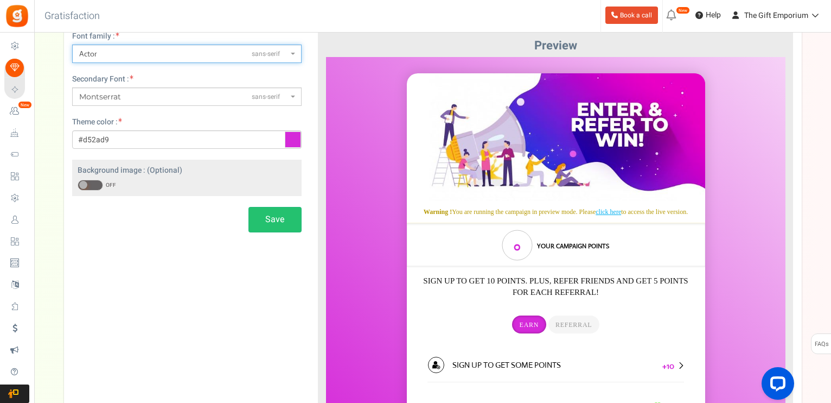
click at [113, 86] on div "Secondary Font : ABeeZeesans-serif ADLaM Displaydisplay AR One Sanssans-serif A…" at bounding box center [187, 90] width 230 height 32
click at [113, 97] on span "Montserrat" at bounding box center [100, 97] width 42 height 10
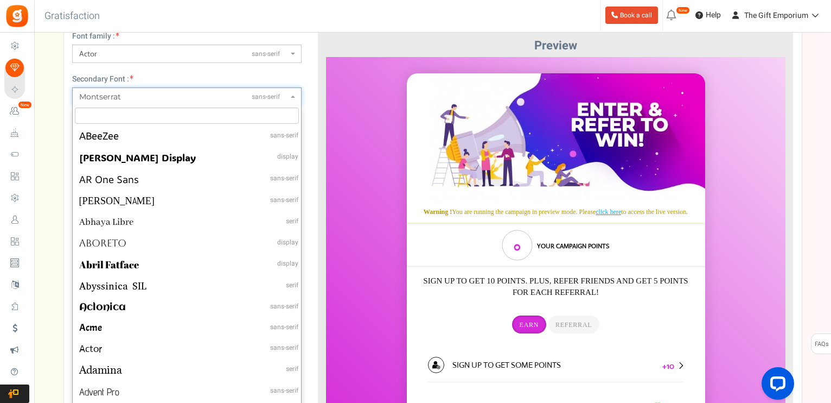
scroll to position [19860, 0]
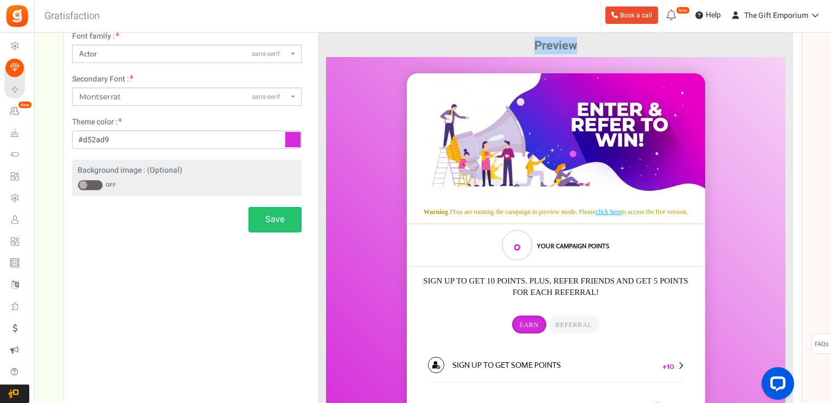
drag, startPoint x: 302, startPoint y: 268, endPoint x: 302, endPoint y: 234, distance: 34.2
click at [302, 234] on div "Font family : ABeeZeesans-serif ADLaM Displaydisplay AR One Sanssans-serif Abel…" at bounding box center [433, 225] width 738 height 455
click at [284, 95] on span "Montserrat sans-serif" at bounding box center [183, 96] width 209 height 11
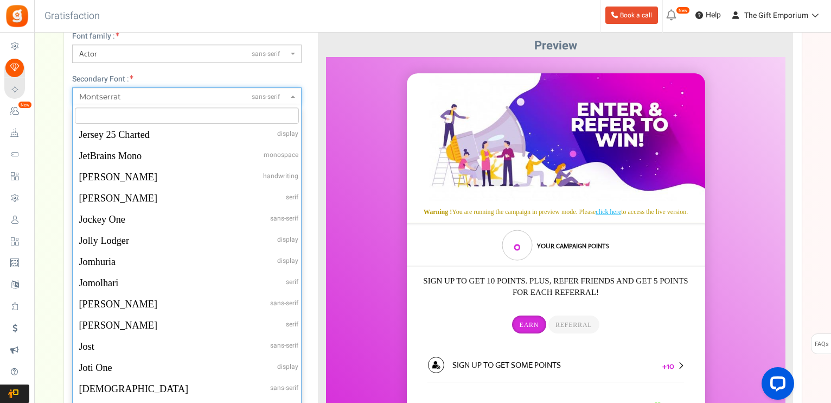
scroll to position [0, 0]
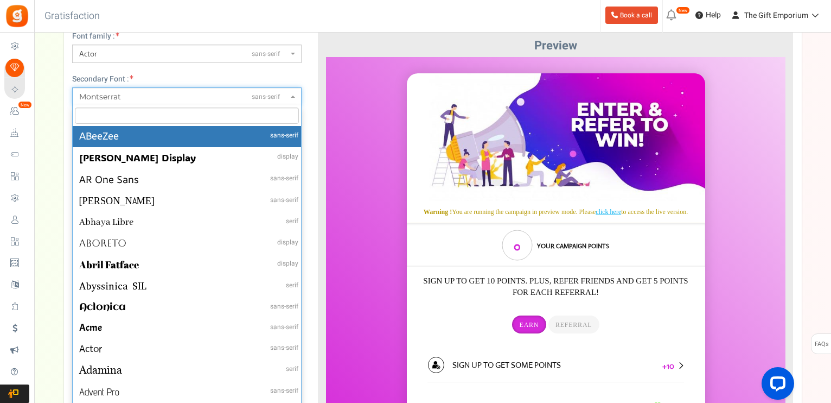
select select "0"
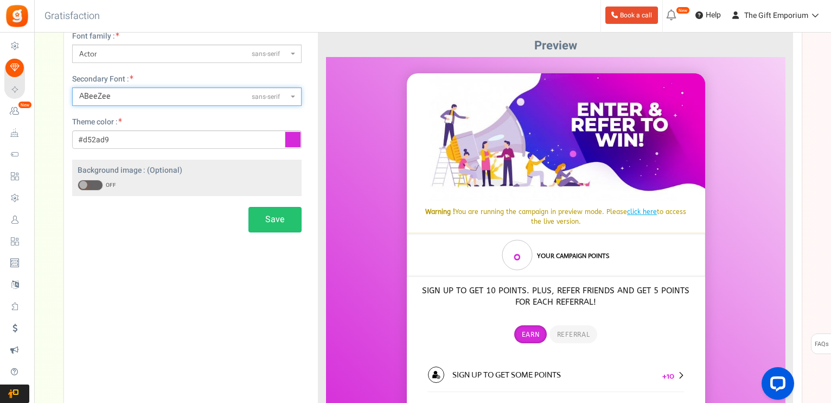
click at [174, 47] on span "Actor sans-serif" at bounding box center [187, 53] width 230 height 18
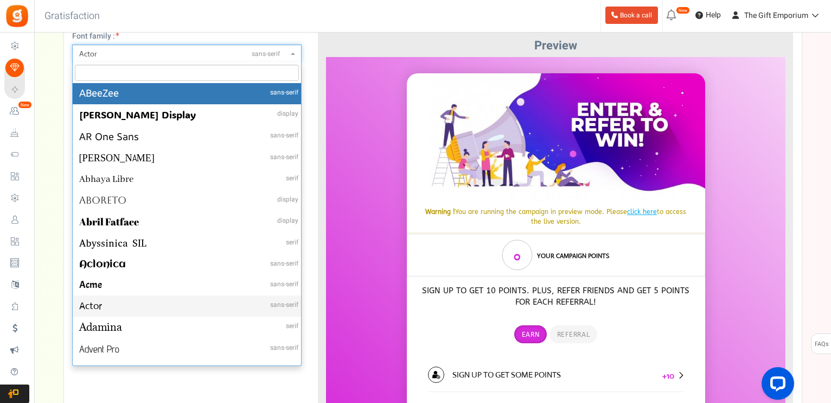
select select "0"
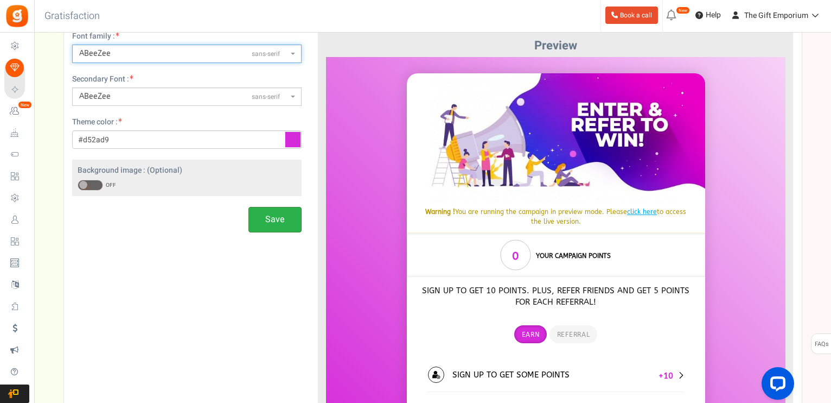
click at [259, 223] on button "Save" at bounding box center [275, 220] width 53 height 26
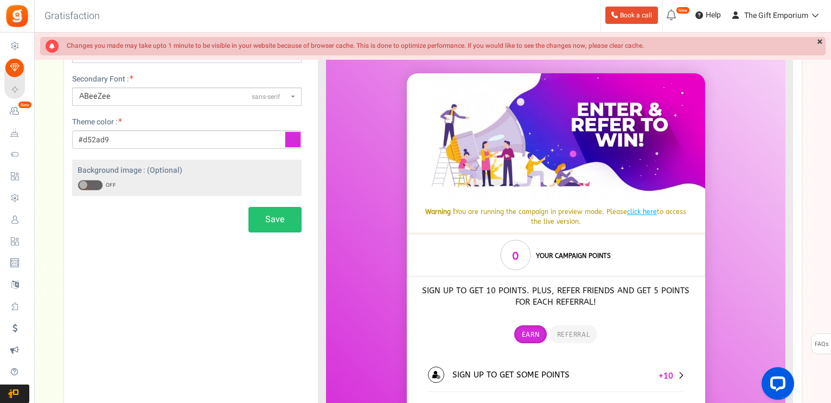
click at [326, 86] on iframe at bounding box center [556, 249] width 460 height 385
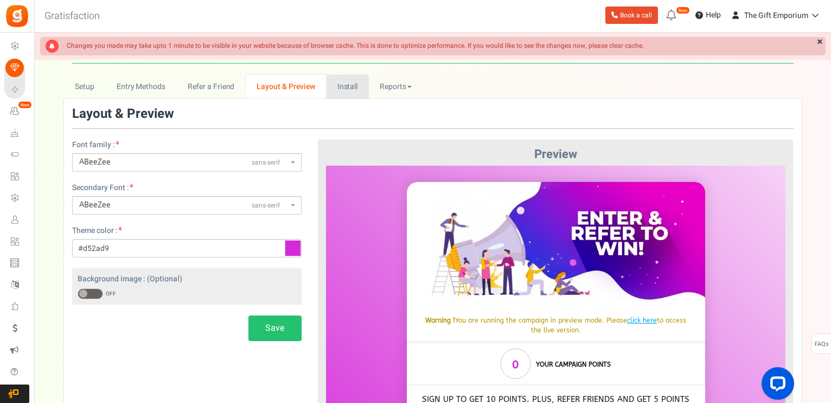
click at [347, 86] on link "Install" at bounding box center [347, 86] width 43 height 24
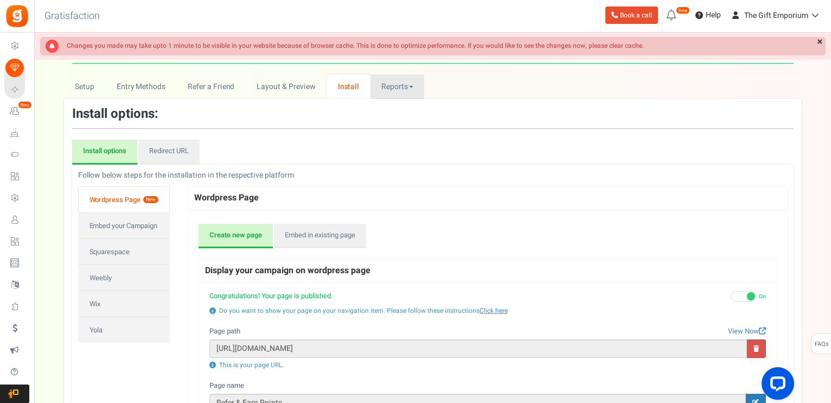
click at [391, 82] on link "Reports" at bounding box center [398, 86] width 54 height 24
click at [124, 84] on link "Entry Methods" at bounding box center [140, 86] width 71 height 24
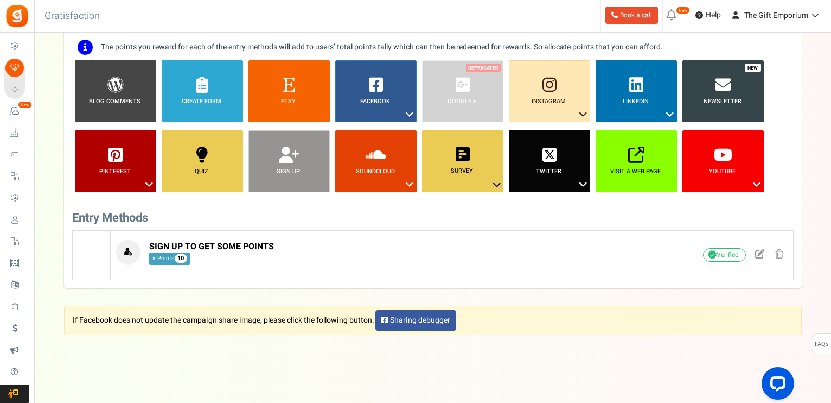
scroll to position [113, 0]
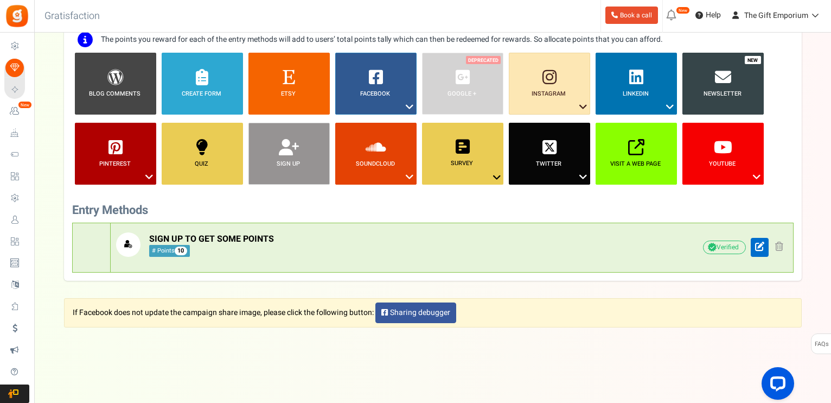
click at [763, 249] on span at bounding box center [759, 245] width 9 height 9
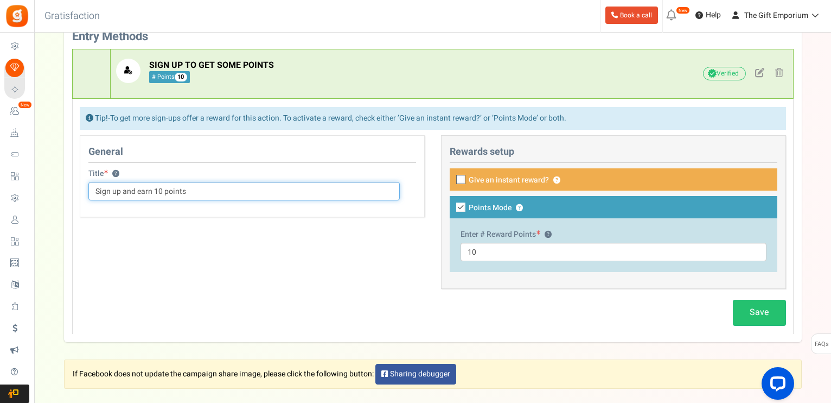
scroll to position [288, 0]
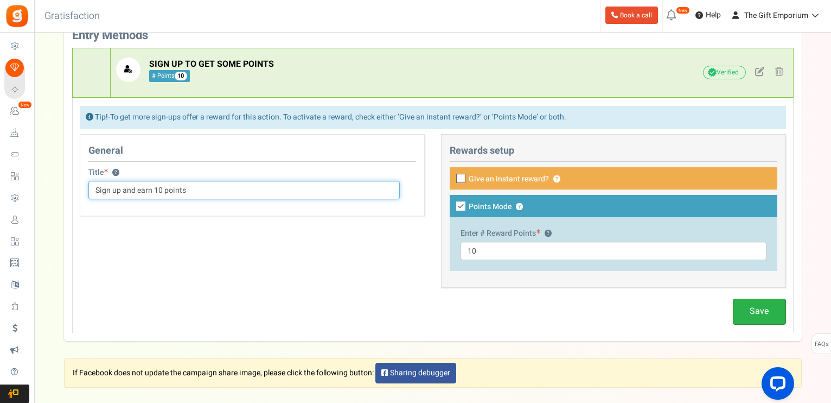
type input "Sign up and earn 10 points"
click at [749, 314] on link "Save" at bounding box center [759, 311] width 53 height 26
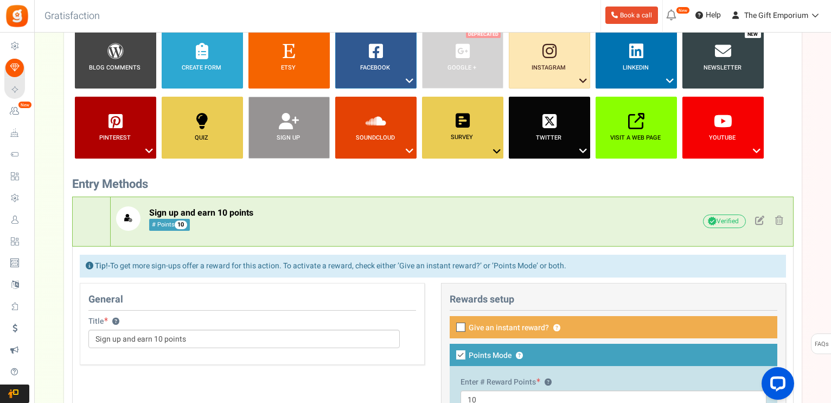
scroll to position [5, 0]
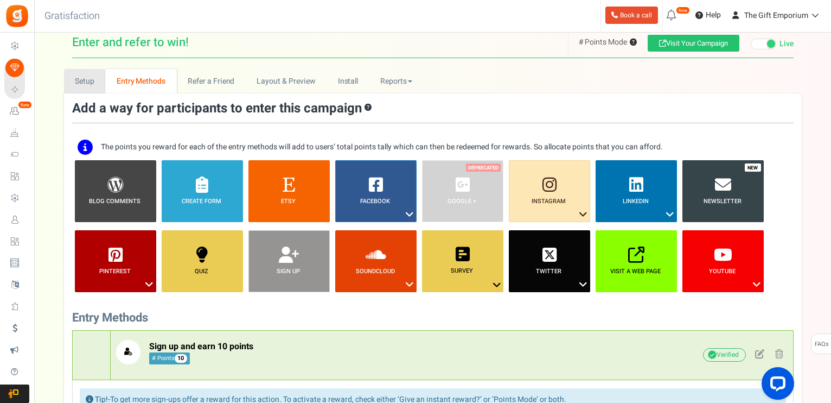
click at [86, 85] on link "Setup" at bounding box center [85, 81] width 42 height 24
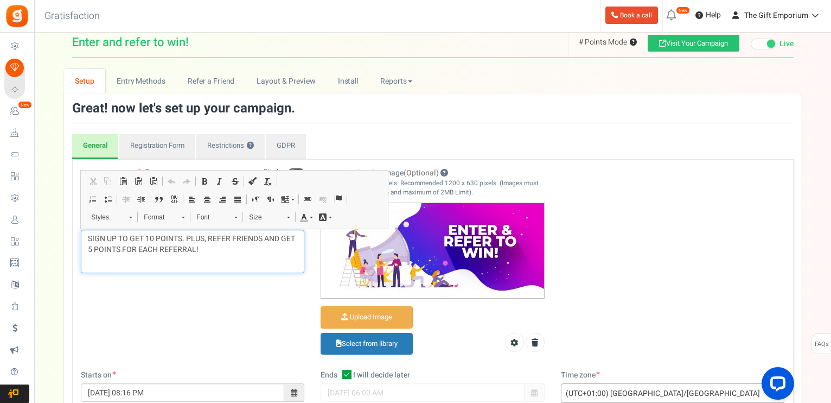
click at [102, 234] on p "SIGN UP TO GET 10 POINTS. PLUS, REFER FRIENDS AND GET 5 POINTS FOR EACH REFERRA…" at bounding box center [193, 244] width 210 height 22
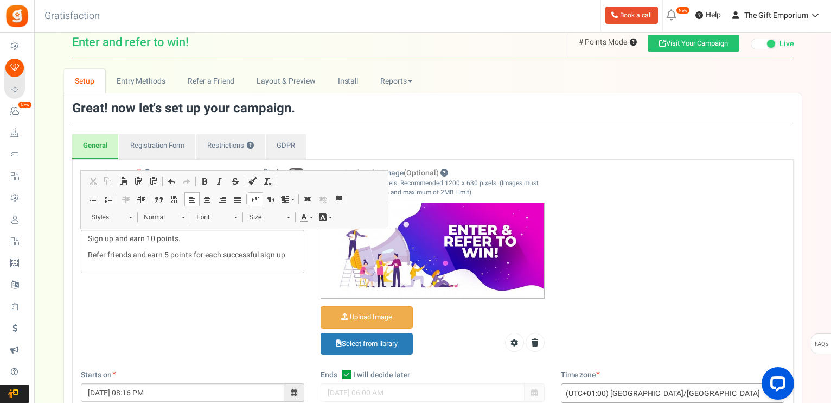
click at [644, 159] on div "Campaign name ? Display Title hidden from public view. Enter and refer to win! …" at bounding box center [433, 391] width 722 height 465
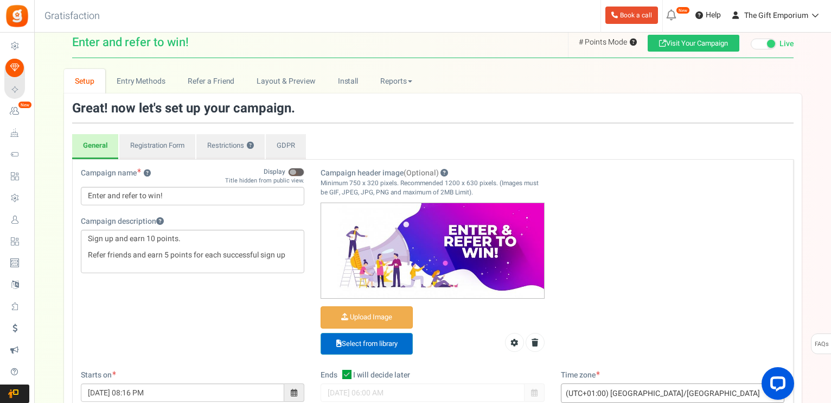
click at [377, 336] on link "Select from library" at bounding box center [367, 344] width 92 height 22
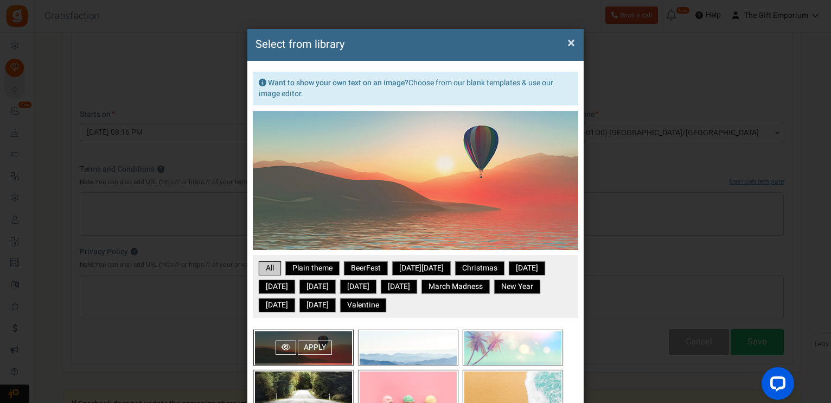
scroll to position [20, 0]
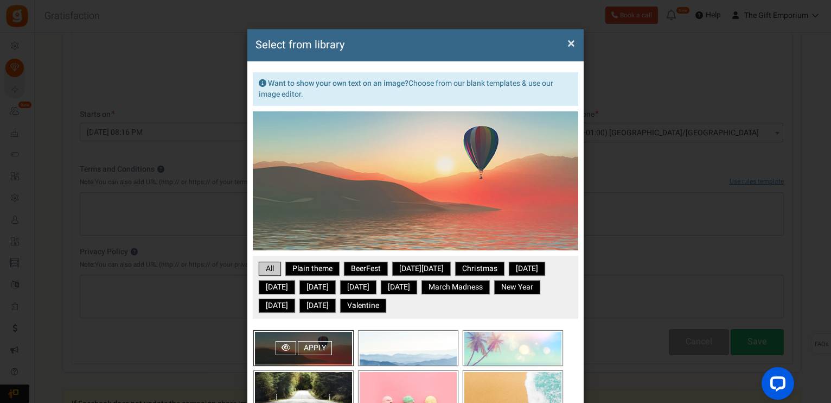
click at [570, 41] on span "×" at bounding box center [572, 43] width 8 height 21
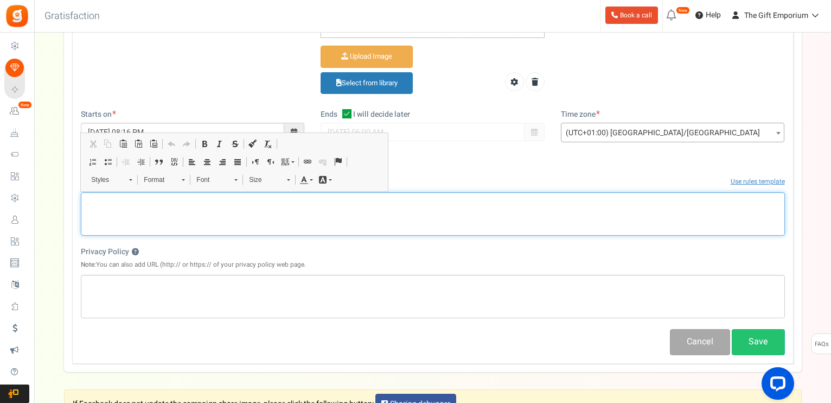
click at [122, 199] on p "Editor, competition_terms" at bounding box center [433, 201] width 690 height 11
click at [122, 188] on span "Styles Styles Styles Normal, Format Normal Font Font Size Size" at bounding box center [191, 181] width 212 height 18
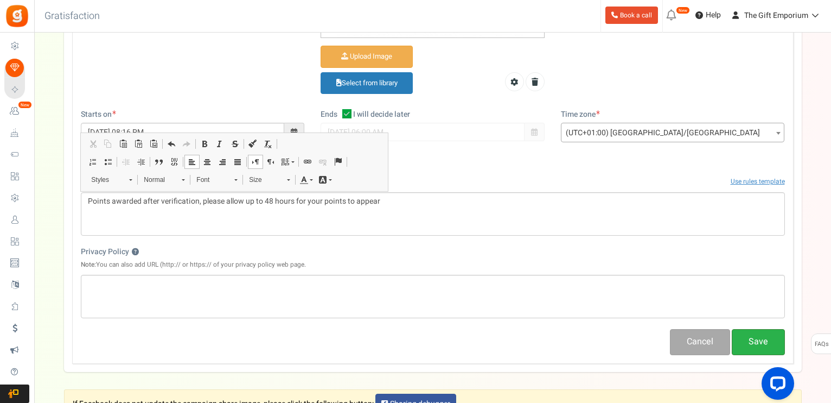
click at [762, 341] on button "Save" at bounding box center [758, 342] width 53 height 26
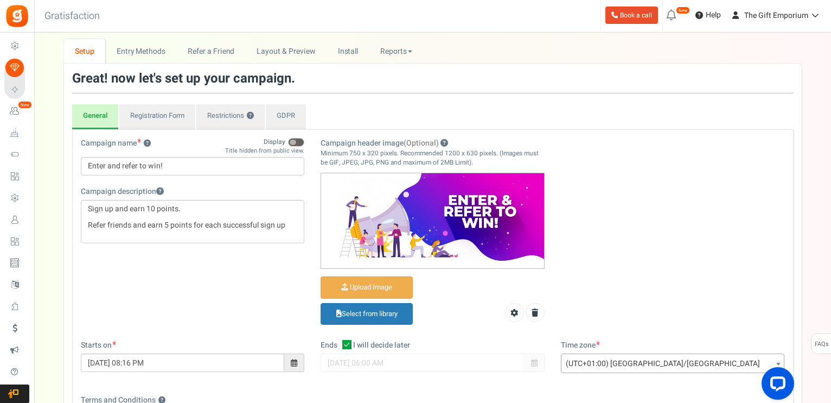
scroll to position [0, 0]
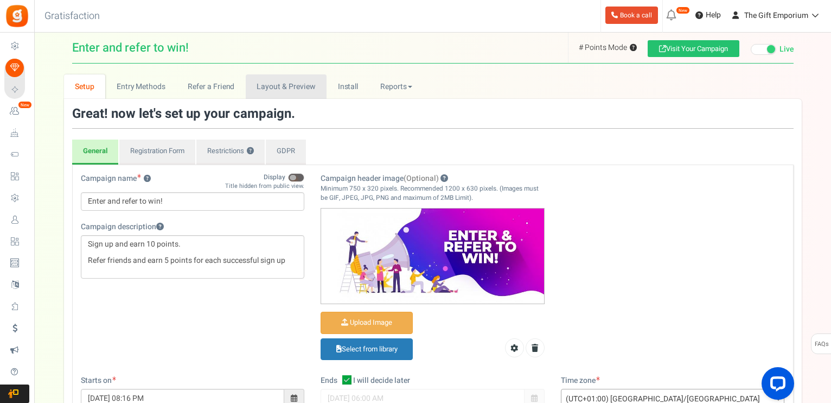
click at [280, 84] on link "Layout & Preview" at bounding box center [286, 86] width 81 height 24
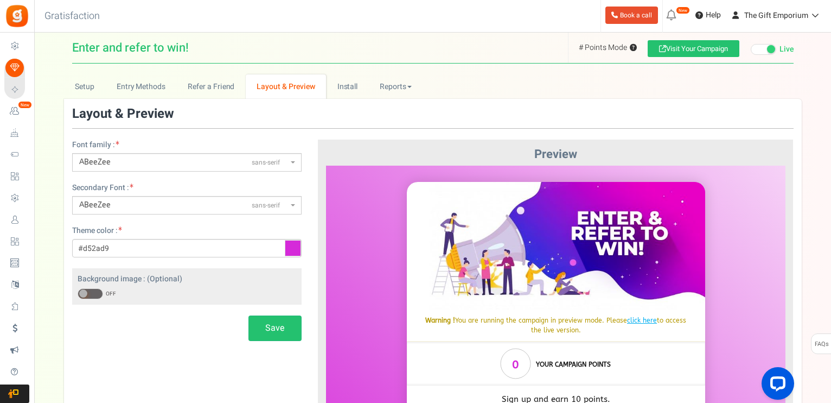
click at [295, 249] on icon at bounding box center [293, 248] width 16 height 16
click at [295, 249] on input "#d52ad9" at bounding box center [187, 248] width 230 height 18
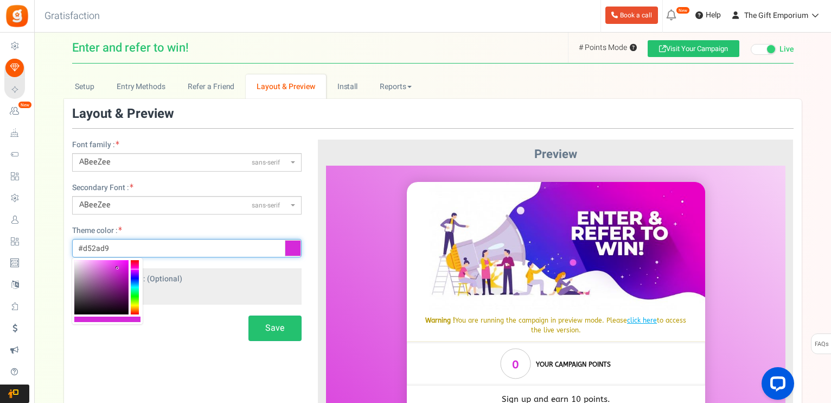
click at [122, 247] on input "#d52ad9" at bounding box center [187, 248] width 230 height 18
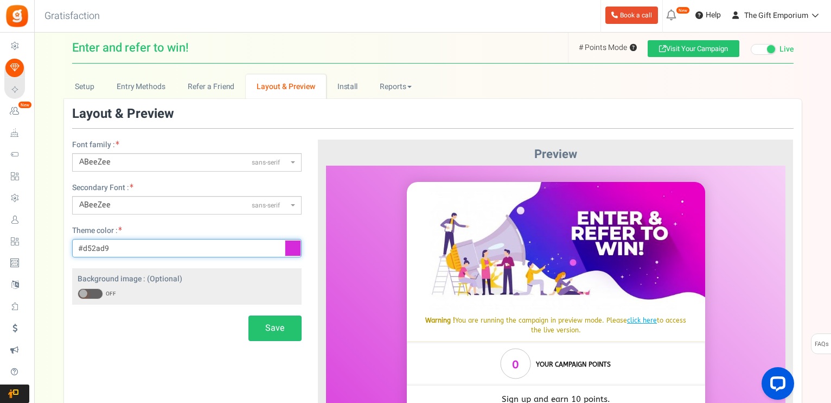
paste input "ab79bc"
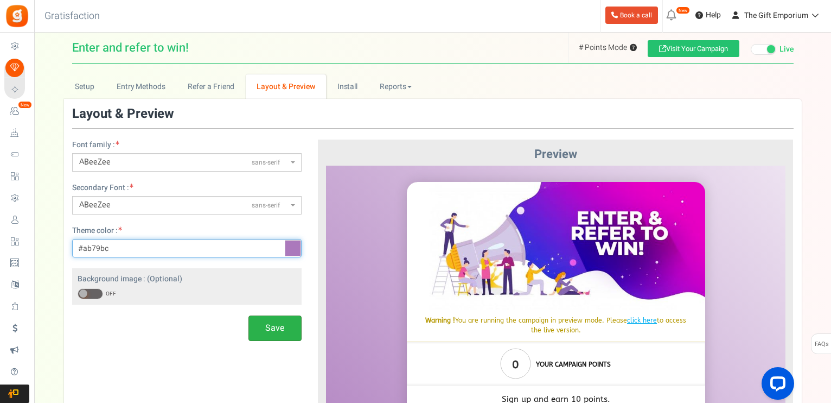
type input "#ab79bc"
click at [271, 320] on button "Save" at bounding box center [275, 328] width 53 height 26
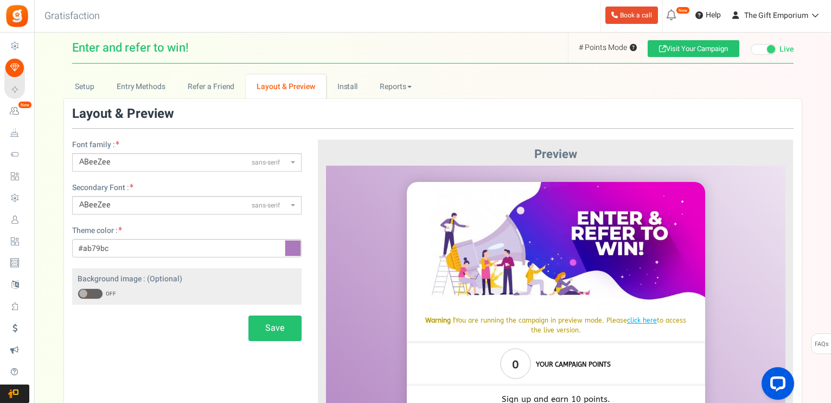
click at [91, 294] on span at bounding box center [91, 293] width 26 height 11
click at [78, 294] on input "ON OFF" at bounding box center [78, 293] width 0 height 7
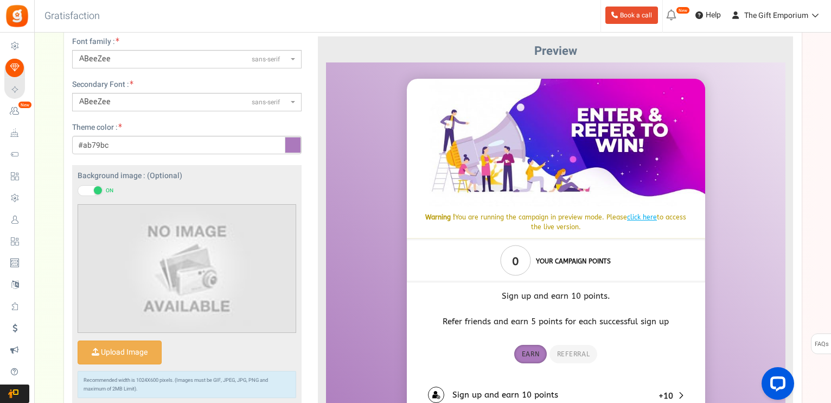
scroll to position [217, 0]
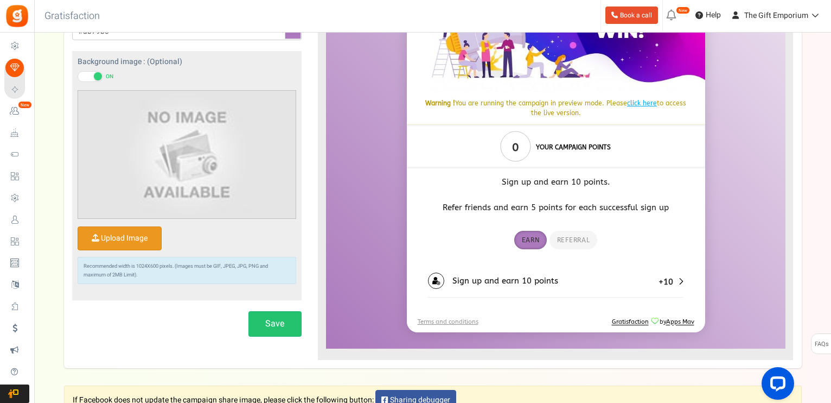
click at [105, 238] on input "Upload Image" at bounding box center [119, 238] width 83 height 23
click at [98, 77] on span at bounding box center [98, 76] width 8 height 8
click at [78, 77] on input "ON OFF" at bounding box center [78, 76] width 0 height 7
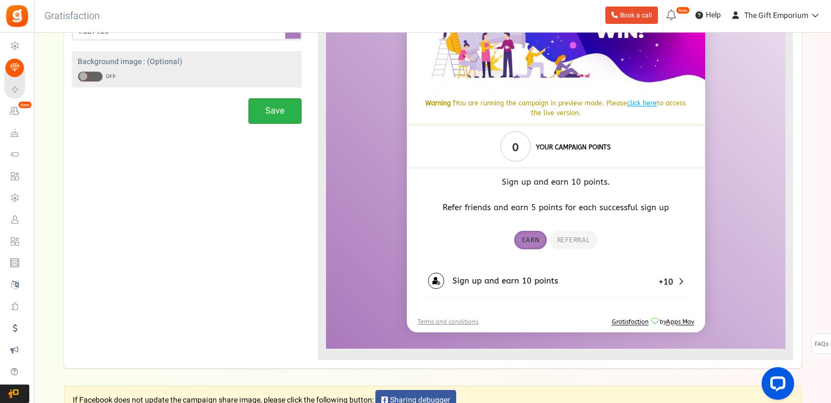
click at [265, 106] on button "Save" at bounding box center [275, 111] width 53 height 26
click at [163, 174] on div "Font family : ABeeZeesans-serif ADLaM Displaydisplay AR One Sanssans-serif Abel…" at bounding box center [433, 125] width 738 height 470
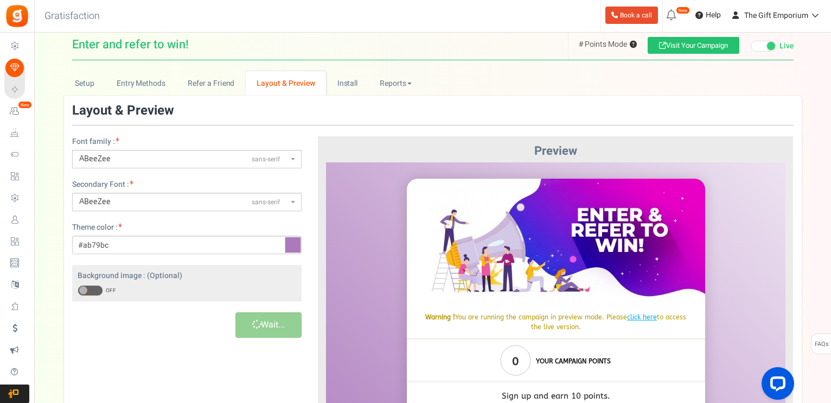
scroll to position [0, 0]
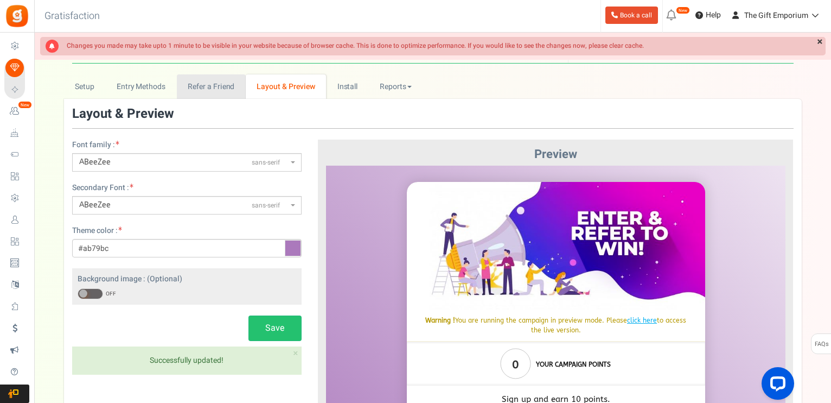
click at [218, 90] on link "Refer a Friend" at bounding box center [211, 86] width 69 height 24
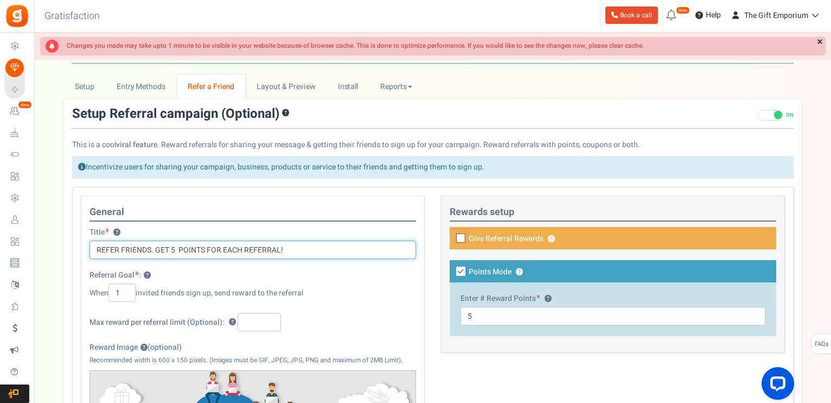
click at [306, 249] on input "REFER FRIENDS. GET 5 POINTS FOR EACH REFERRAL!" at bounding box center [253, 249] width 327 height 18
click at [104, 252] on input "REFER FRIENDS. GET 5 POINTS FOR EACH REFERRAL!" at bounding box center [253, 249] width 327 height 18
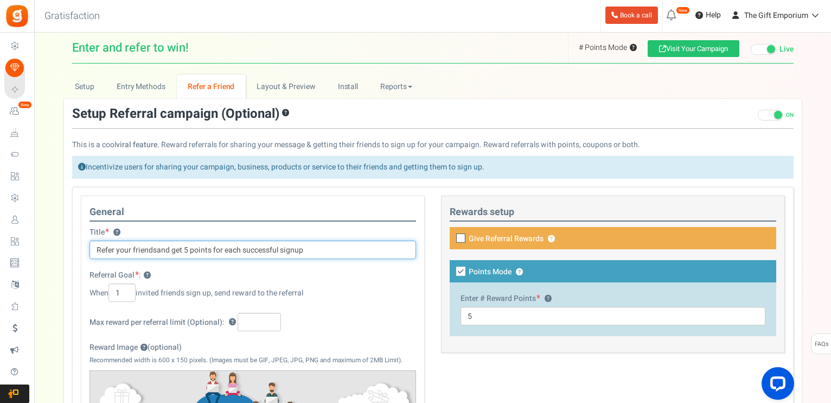
type input "Refer your friendsand get 5 points for each successful signup"
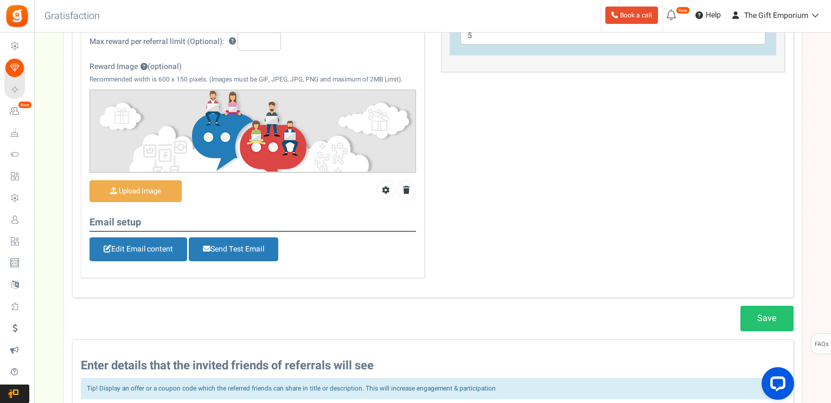
scroll to position [282, 0]
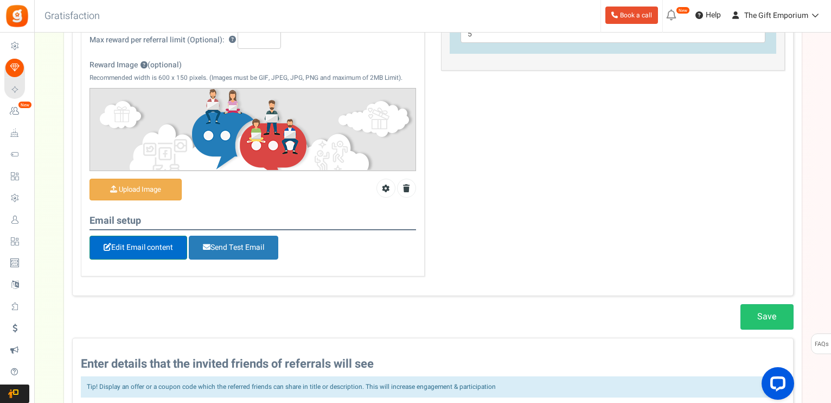
click at [128, 249] on link "Edit Email content" at bounding box center [139, 248] width 98 height 24
type input "Thank you for your referral"
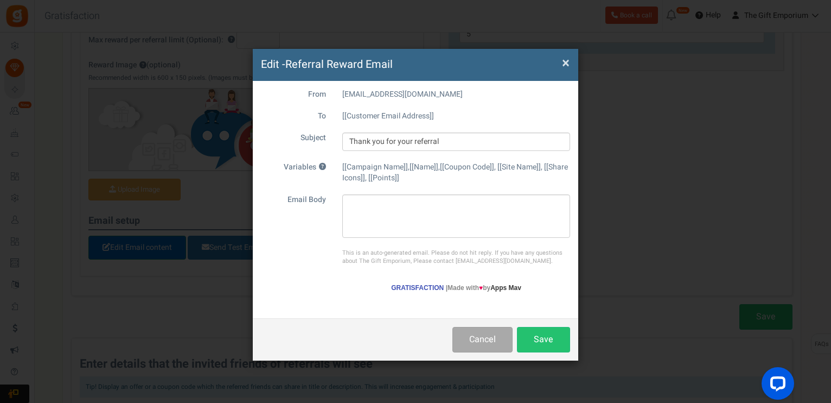
scroll to position [0, 0]
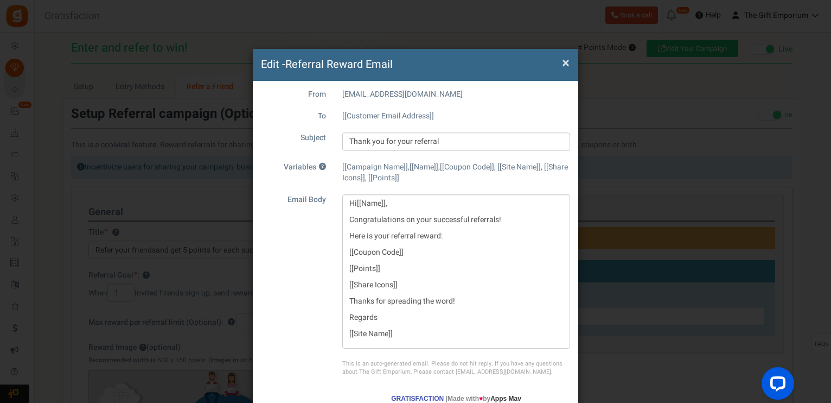
click at [315, 98] on label "From" at bounding box center [293, 94] width 81 height 11
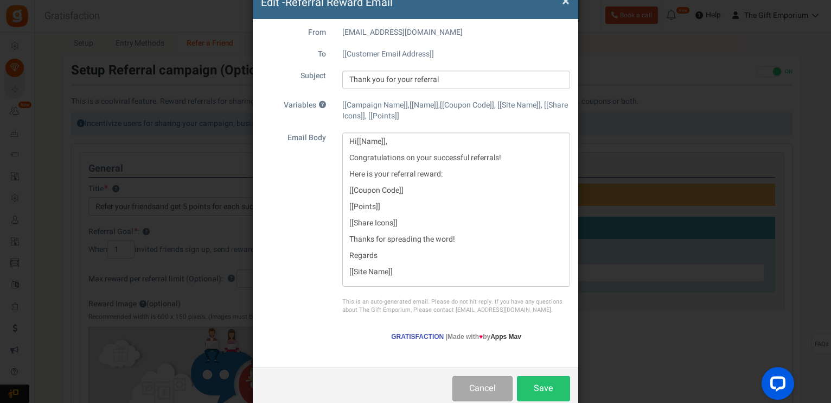
scroll to position [40, 0]
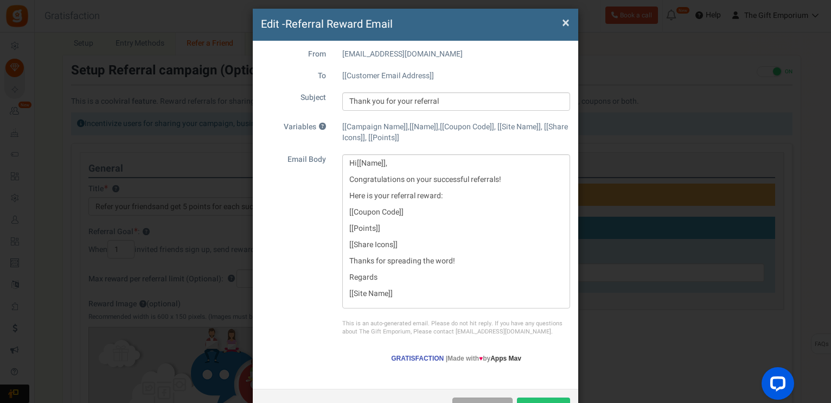
click at [565, 24] on span "×" at bounding box center [566, 22] width 8 height 21
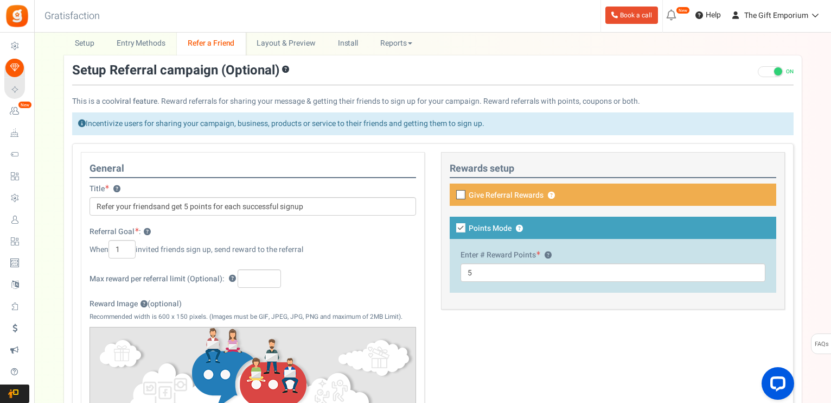
click at [381, 240] on div "When 1 invited friends sign up, send reward to the referral" at bounding box center [253, 249] width 327 height 18
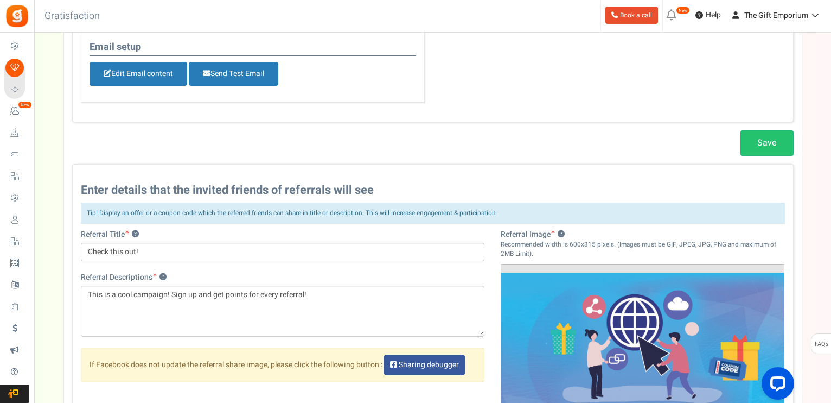
scroll to position [478, 0]
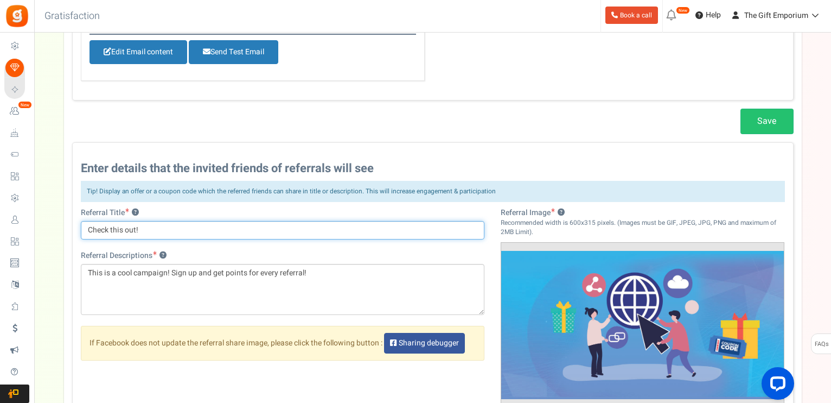
drag, startPoint x: 150, startPoint y: 232, endPoint x: 80, endPoint y: 224, distance: 69.9
click at [81, 224] on input "Check this out!" at bounding box center [283, 230] width 404 height 18
type input "Hey, I just earned points for siging up"
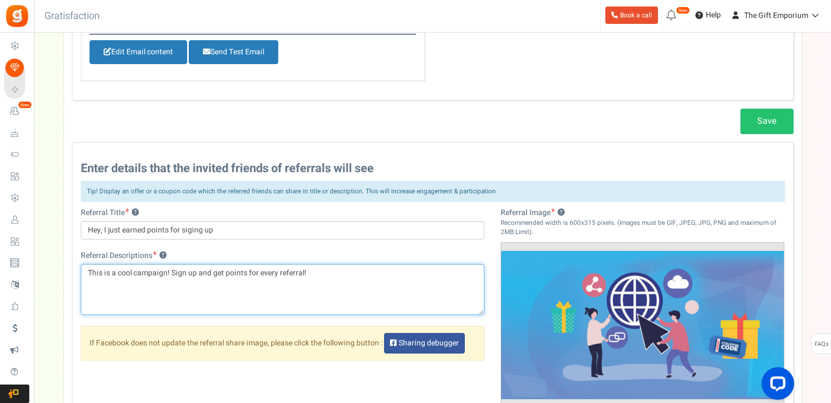
drag, startPoint x: 330, startPoint y: 279, endPoint x: 87, endPoint y: 288, distance: 243.2
click at [87, 288] on textarea "This is a cool campaign! Sign up and get points for every referral!" at bounding box center [283, 289] width 404 height 51
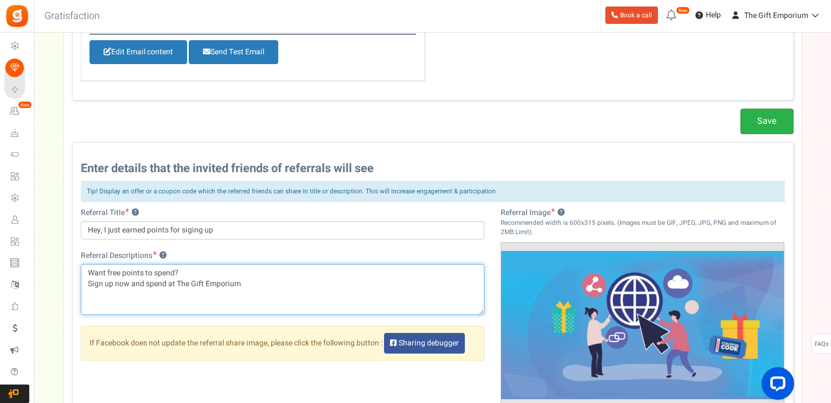
type textarea "Want free points to spend? Sign up now and spend at The Gift Emporium"
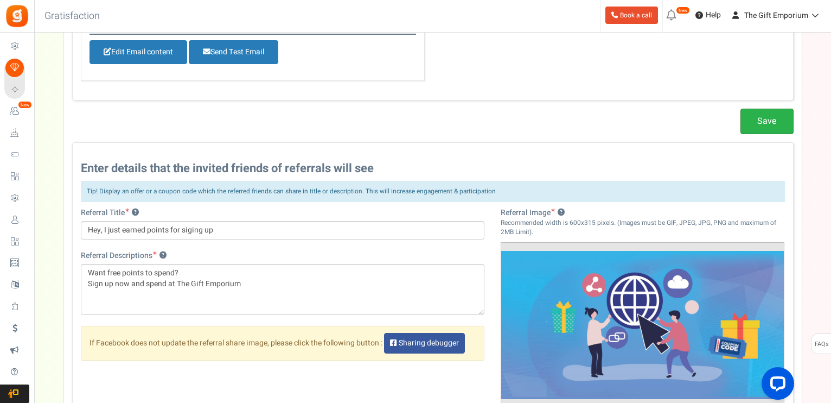
click at [778, 115] on link "Save" at bounding box center [767, 122] width 53 height 26
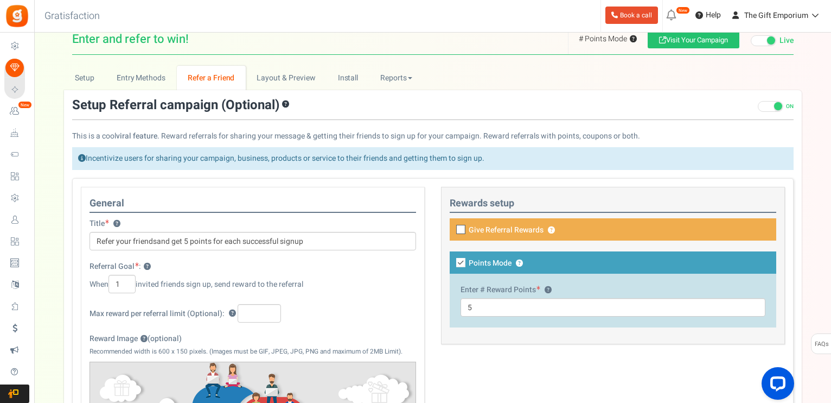
scroll to position [0, 0]
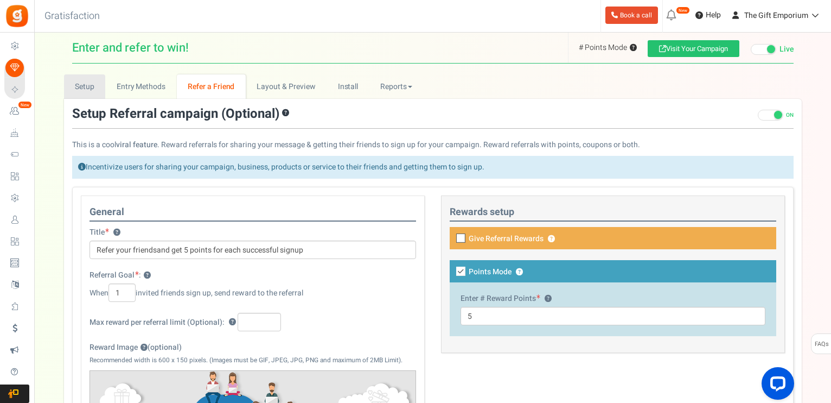
click at [84, 82] on link "Setup" at bounding box center [85, 86] width 42 height 24
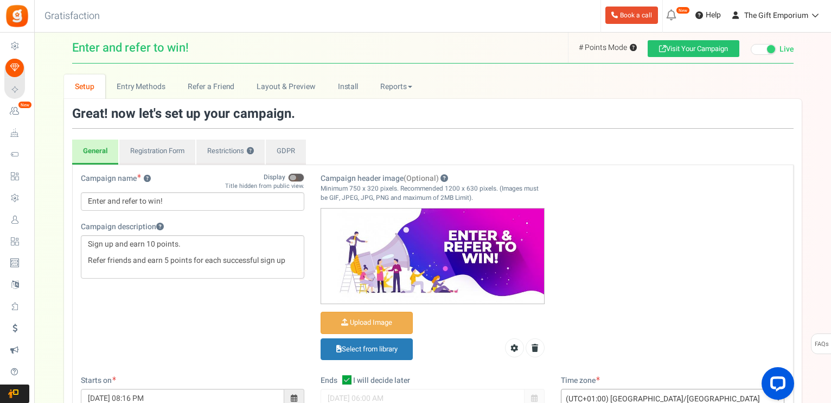
click at [297, 173] on span at bounding box center [296, 177] width 16 height 9
click at [304, 173] on input "Display" at bounding box center [304, 172] width 0 height 18
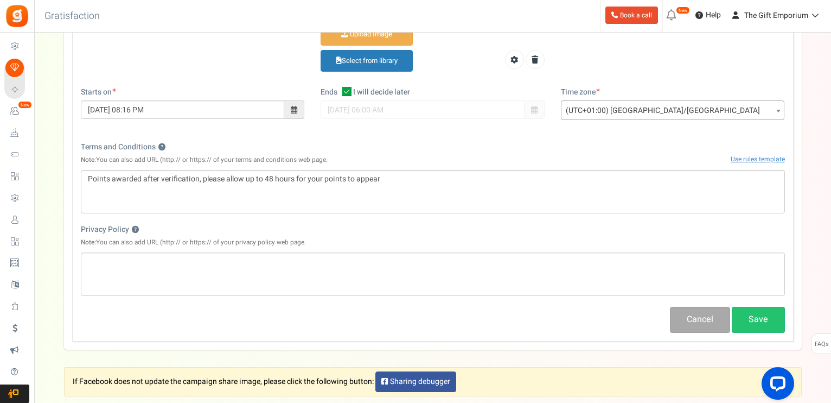
scroll to position [289, 0]
click at [762, 318] on button "Save" at bounding box center [758, 319] width 53 height 26
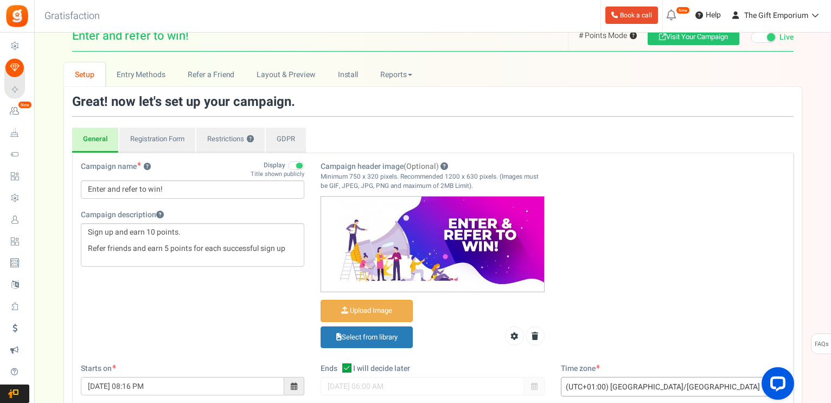
scroll to position [0, 0]
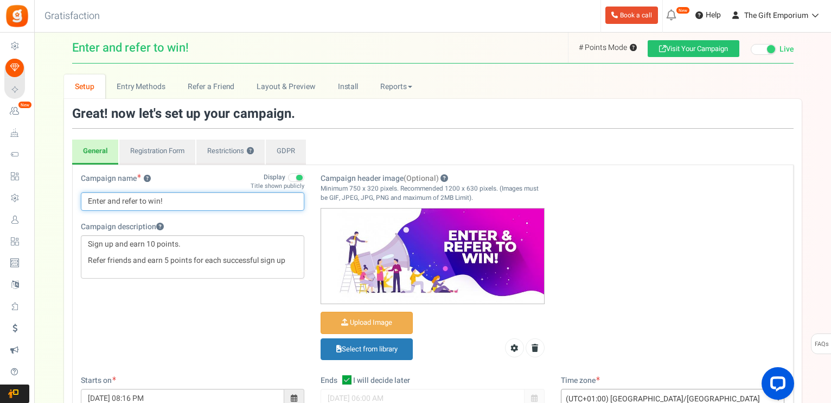
click at [166, 200] on input "Enter and refer to win!" at bounding box center [193, 201] width 224 height 18
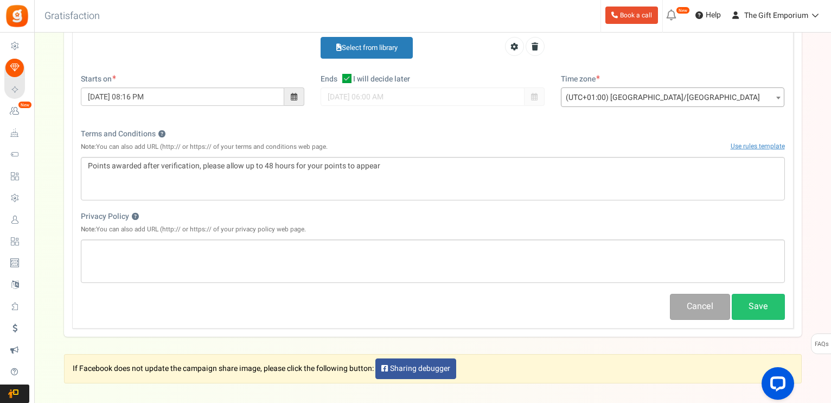
scroll to position [305, 0]
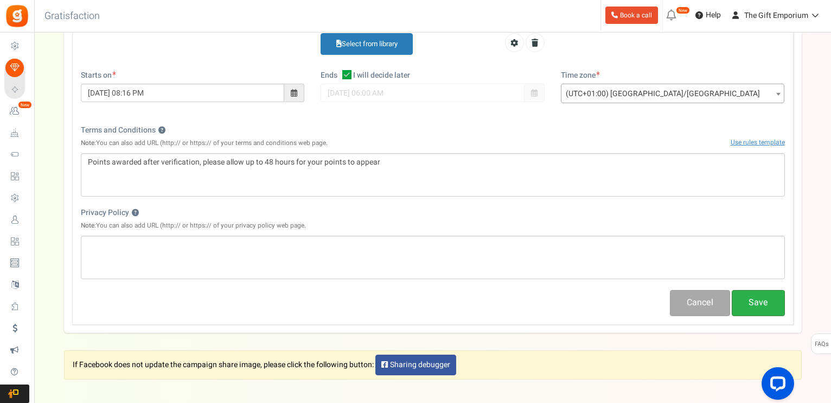
type input "Enter and refer to earn points"
click at [750, 298] on button "Save" at bounding box center [758, 303] width 53 height 26
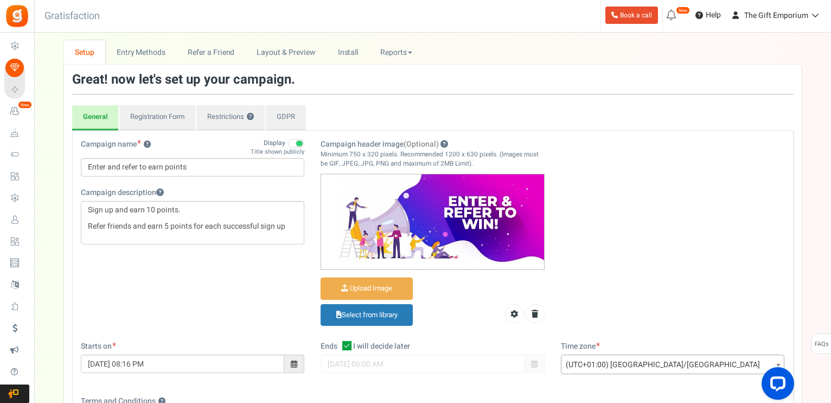
scroll to position [0, 0]
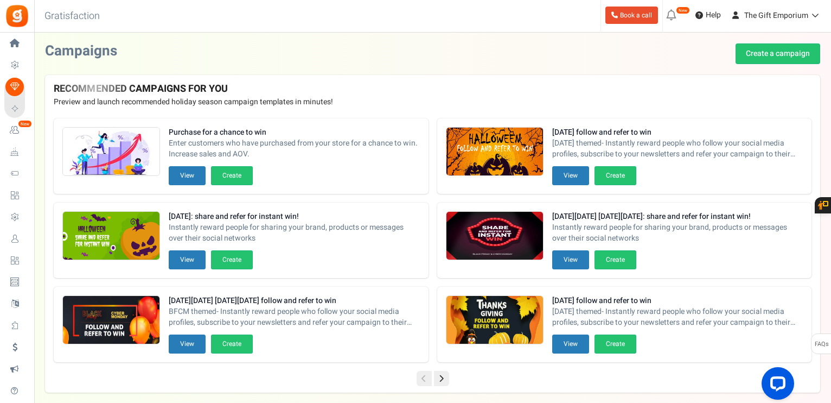
click at [668, 14] on icon at bounding box center [671, 15] width 17 height 17
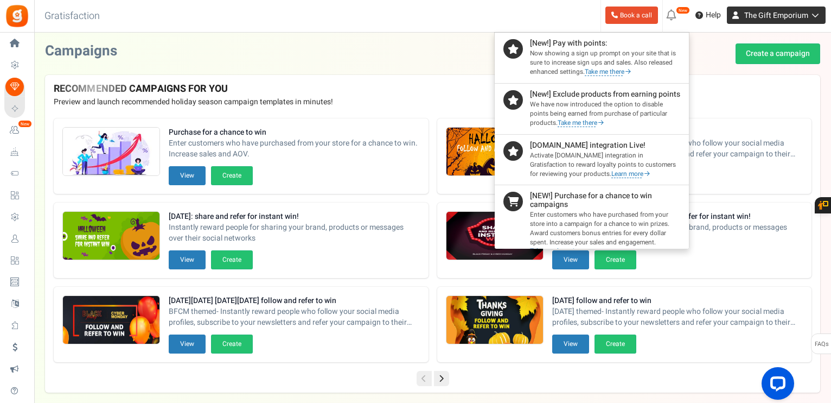
click at [755, 14] on span "The Gift Emporium" at bounding box center [777, 15] width 64 height 11
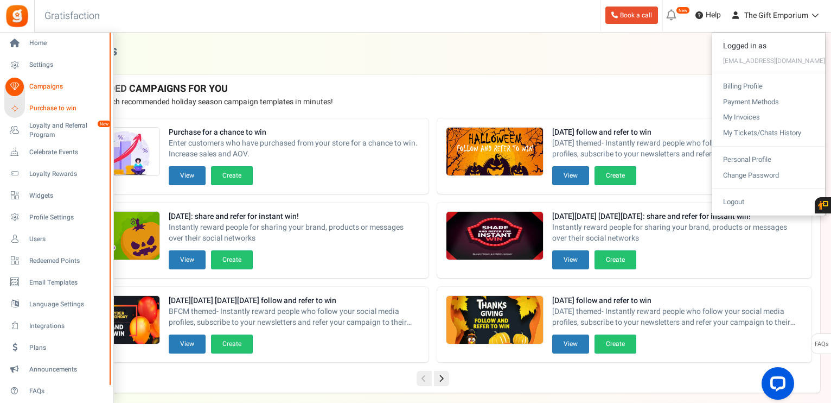
click at [42, 105] on span "Purchase to win" at bounding box center [67, 108] width 76 height 9
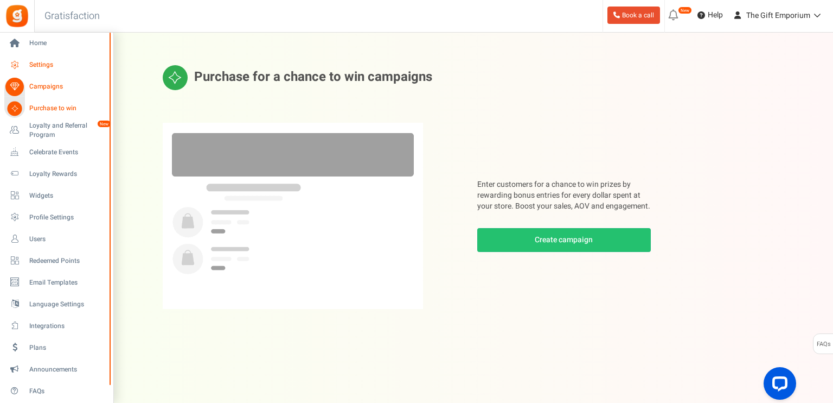
click at [28, 65] on link "Settings" at bounding box center [56, 65] width 104 height 18
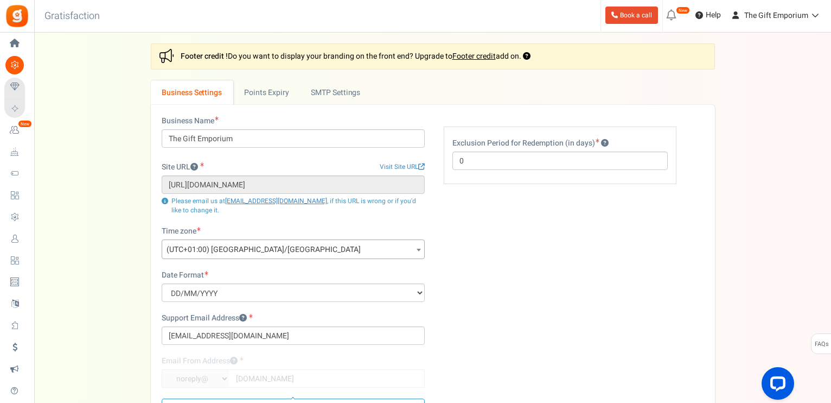
click at [119, 80] on div "Settings In this section you will setup your business details and points expiry…" at bounding box center [432, 259] width 775 height 432
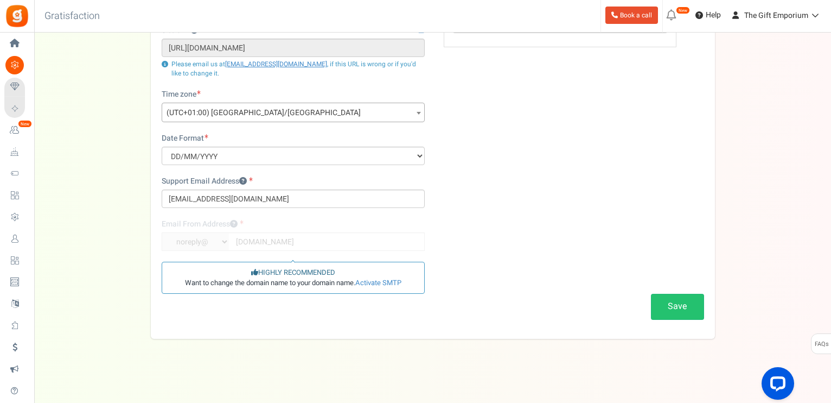
scroll to position [137, 0]
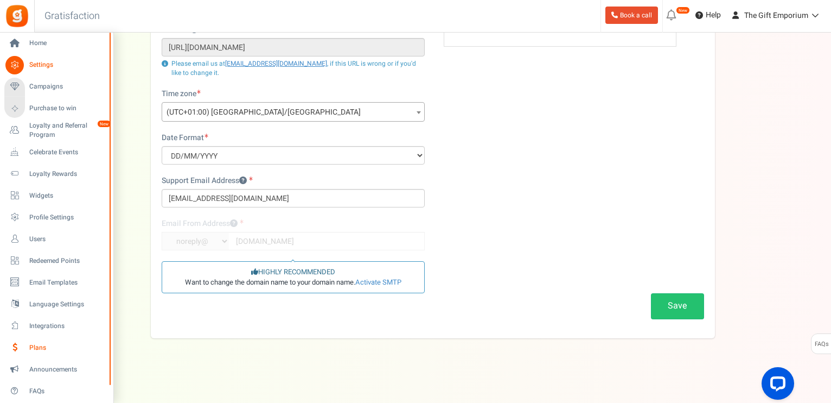
click at [30, 349] on span "Plans" at bounding box center [67, 347] width 76 height 9
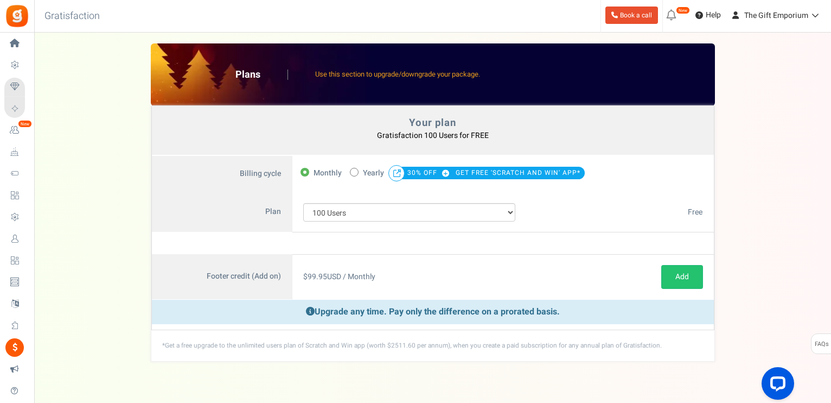
click at [131, 145] on div "Your plan - Gratisfaction 100 Users : FREE Coupon [[]] Plans Use this section t…" at bounding box center [432, 202] width 775 height 318
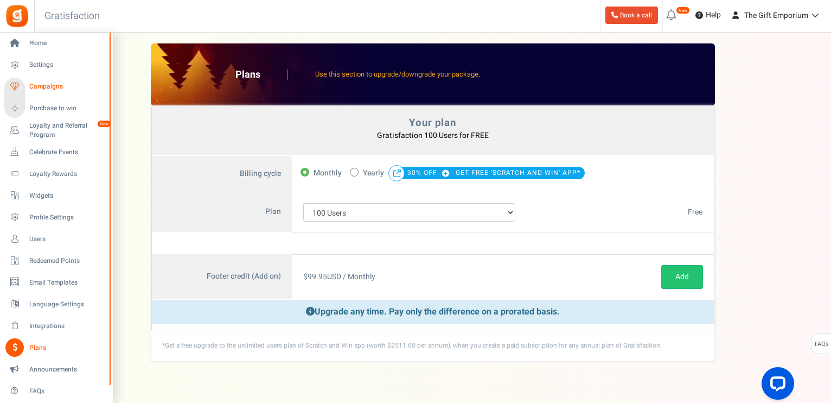
click at [47, 86] on span "Campaigns" at bounding box center [67, 86] width 76 height 9
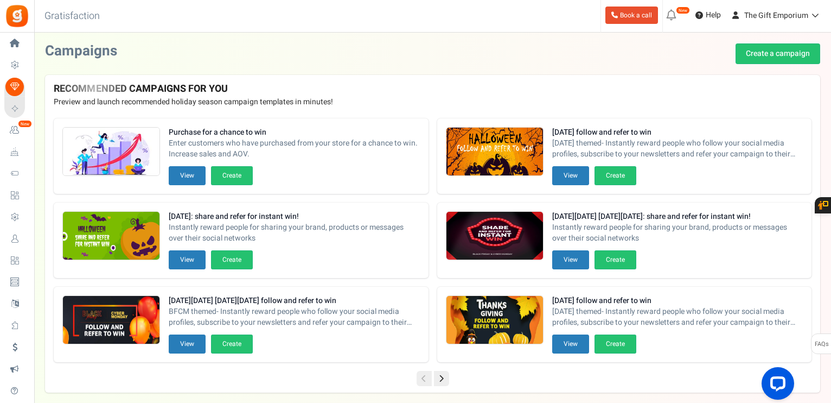
click at [256, 47] on div "Campaigns Create a campaign" at bounding box center [432, 53] width 775 height 21
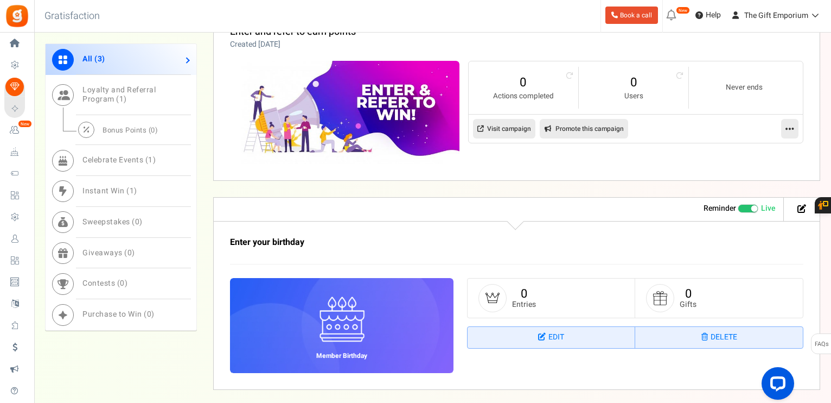
scroll to position [879, 0]
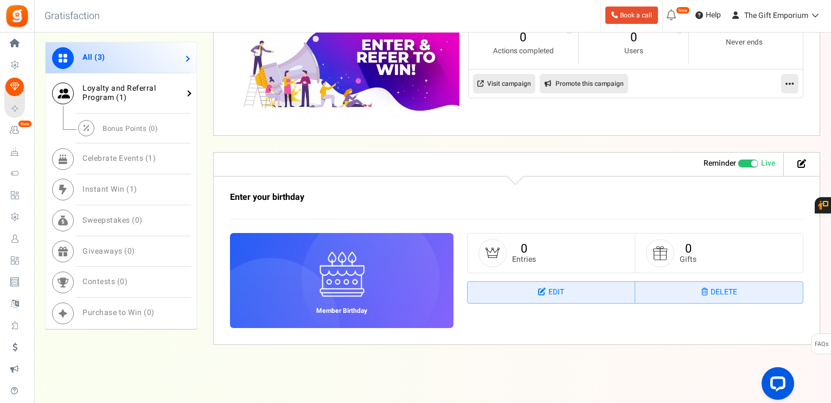
click at [124, 90] on span "Loyalty and Referral Program ( 1 )" at bounding box center [118, 92] width 73 height 21
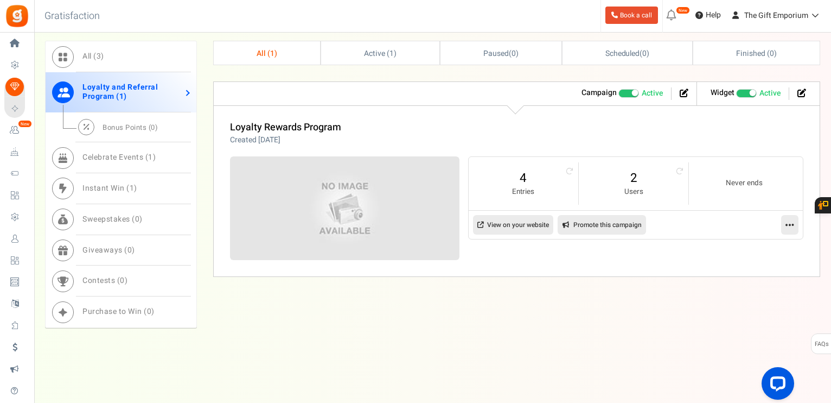
click at [790, 220] on icon at bounding box center [790, 225] width 9 height 10
click at [377, 48] on span "Active ( 1 )" at bounding box center [380, 53] width 33 height 11
click at [104, 154] on span "Celebrate Events ( 1 )" at bounding box center [118, 156] width 73 height 11
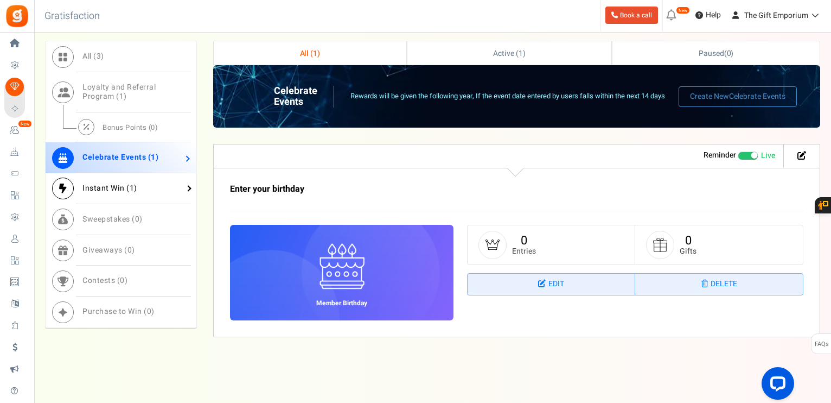
click at [91, 186] on span "Instant Win ( 1 )" at bounding box center [109, 187] width 55 height 11
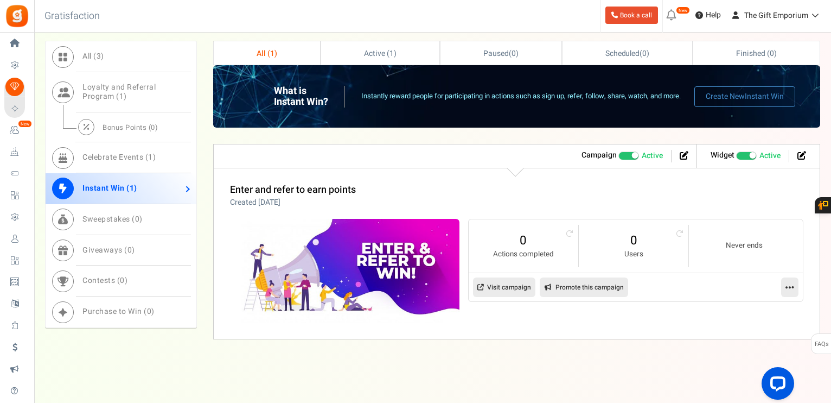
click at [507, 128] on div "What is Instant Win? Instantly reward people for participating in actions such …" at bounding box center [516, 201] width 607 height 273
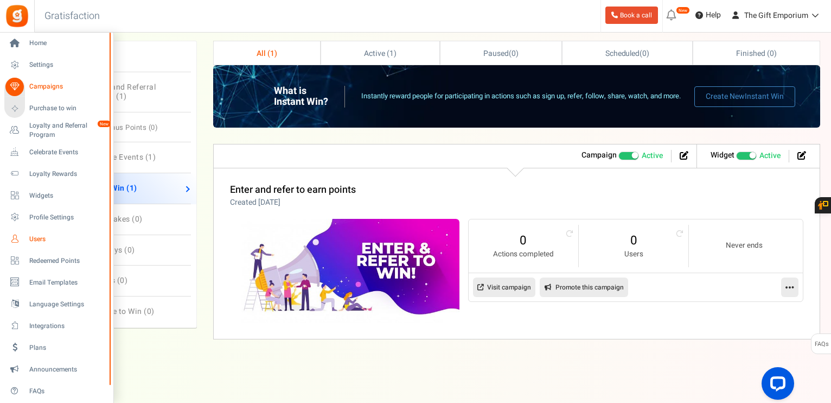
click at [36, 234] on span "Users" at bounding box center [67, 238] width 76 height 9
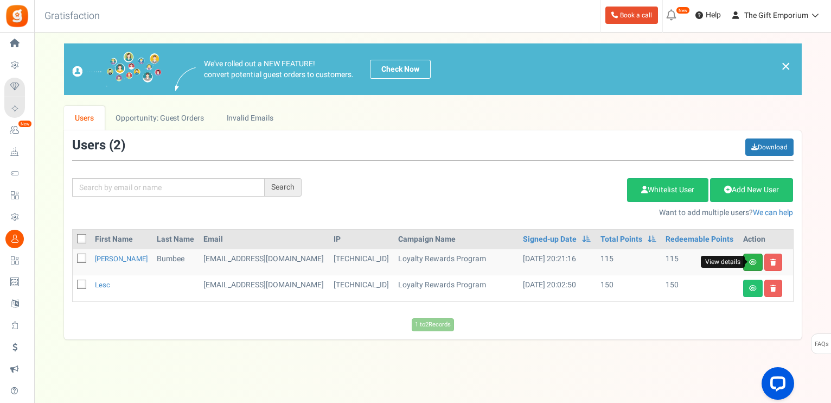
click at [751, 261] on icon at bounding box center [753, 262] width 8 height 7
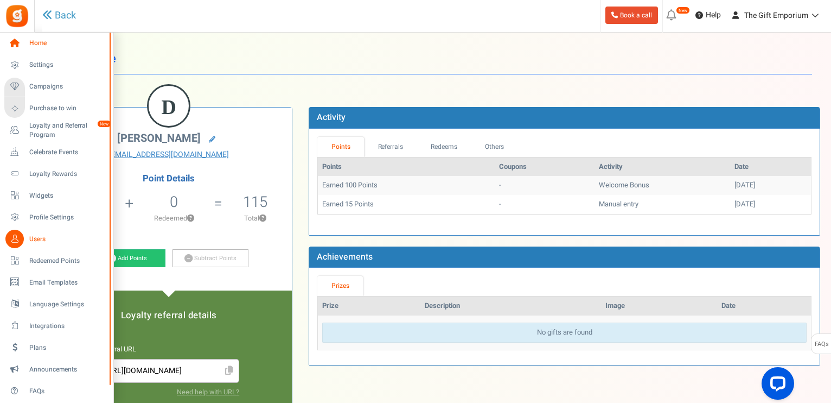
click at [44, 41] on span "Home" at bounding box center [67, 43] width 76 height 9
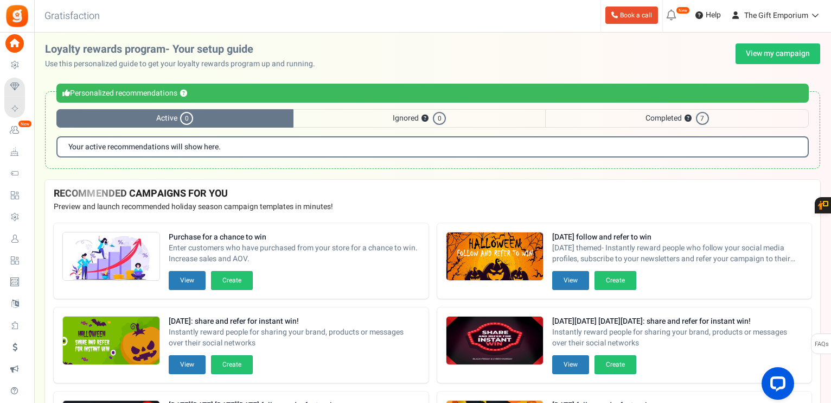
click at [648, 116] on span "Completed ? 7" at bounding box center [677, 118] width 264 height 18
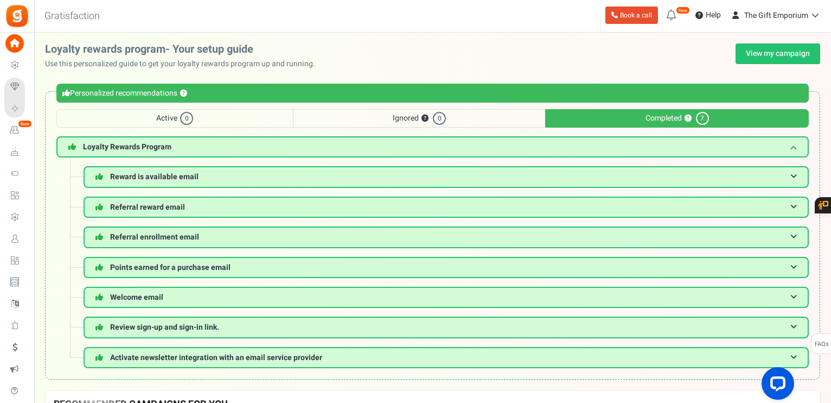
click at [378, 144] on h3 "Loyalty Rewards Program" at bounding box center [432, 146] width 753 height 21
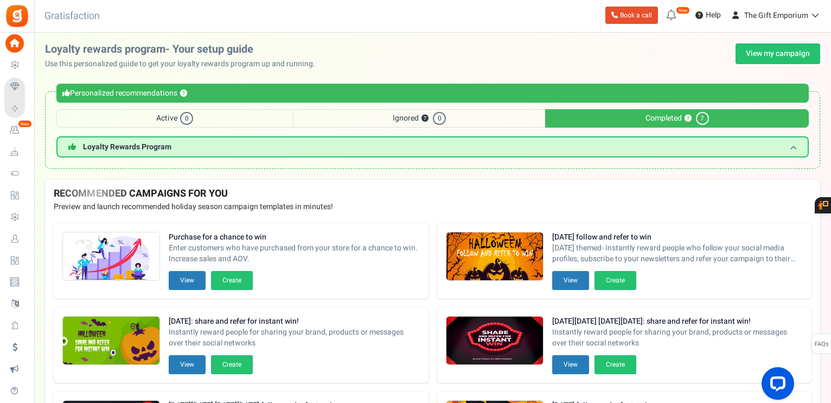
click at [492, 148] on h3 "Loyalty Rewards Program" at bounding box center [432, 146] width 753 height 21
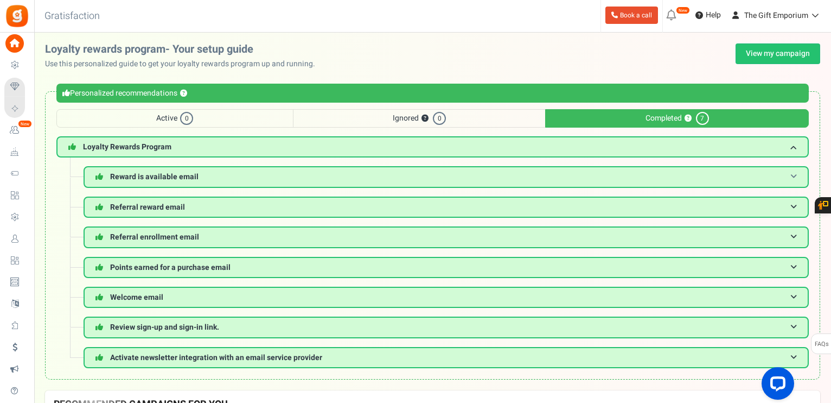
click at [475, 174] on h3 "Reward is available email" at bounding box center [447, 176] width 726 height 21
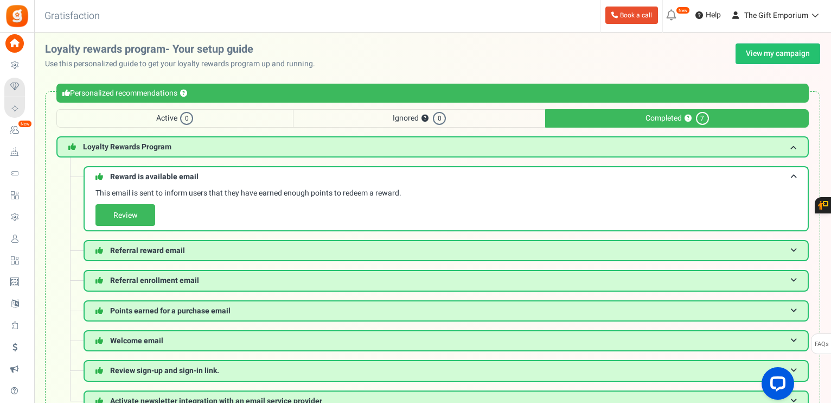
click at [473, 36] on div "Under maintenance we will be back soon We apologize for any inconvenience. The …" at bounding box center [432, 233] width 797 height 401
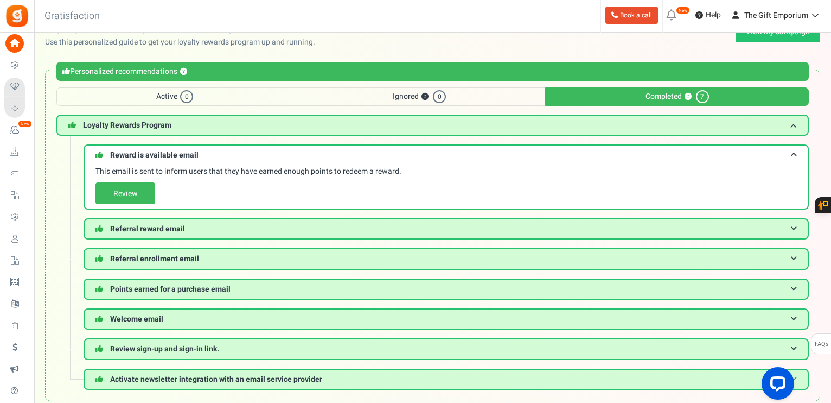
click at [304, 373] on span "Activate newsletter integration with an email service provider" at bounding box center [216, 378] width 212 height 11
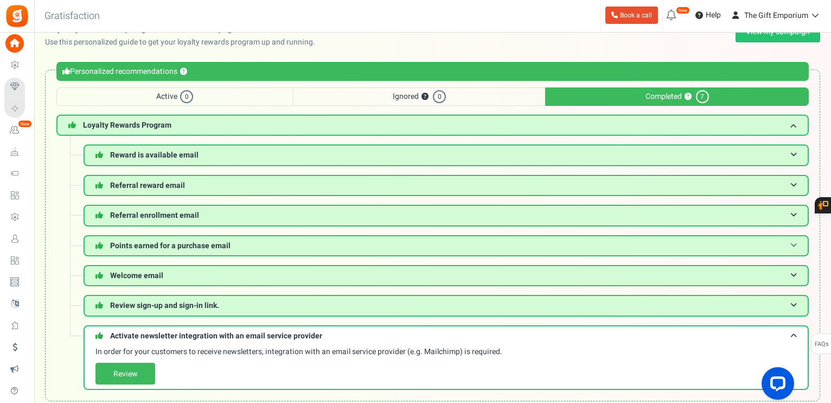
click at [147, 240] on span "Points earned for a purchase email" at bounding box center [170, 245] width 120 height 11
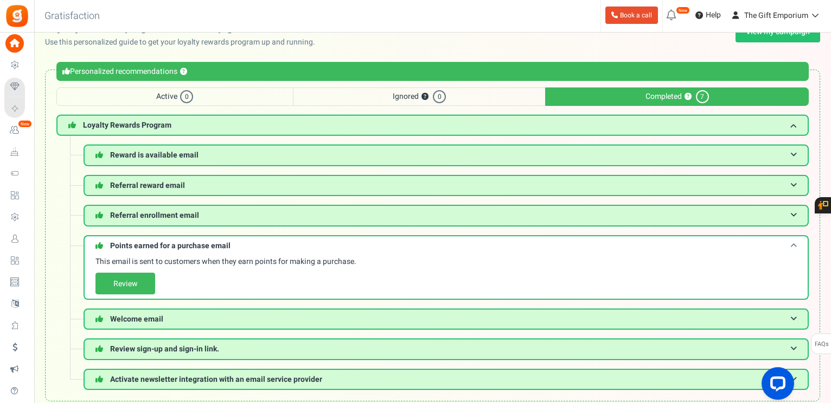
click at [148, 240] on span "Points earned for a purchase email" at bounding box center [170, 245] width 120 height 11
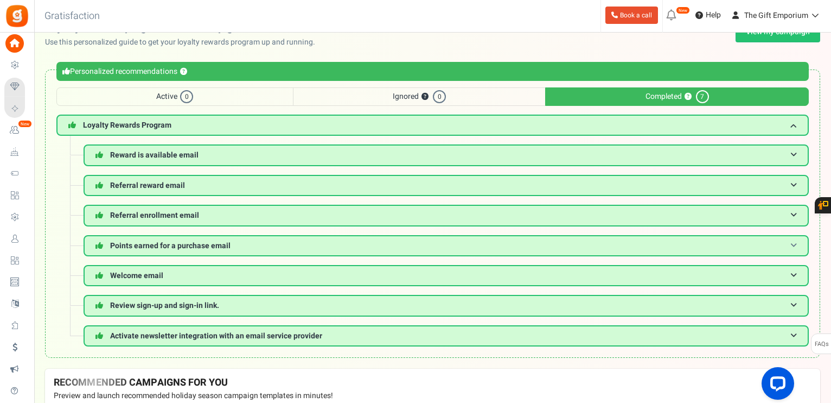
click at [148, 240] on span "Points earned for a purchase email" at bounding box center [170, 245] width 120 height 11
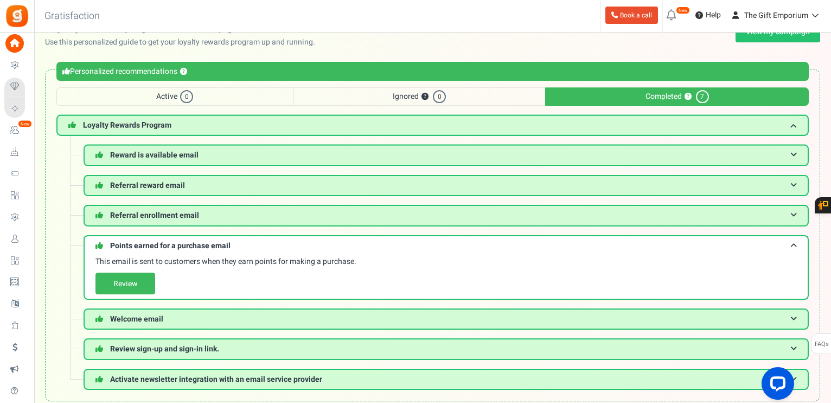
click at [263, 45] on p "Use this personalized guide to get your loyalty rewards program up and running." at bounding box center [184, 42] width 279 height 11
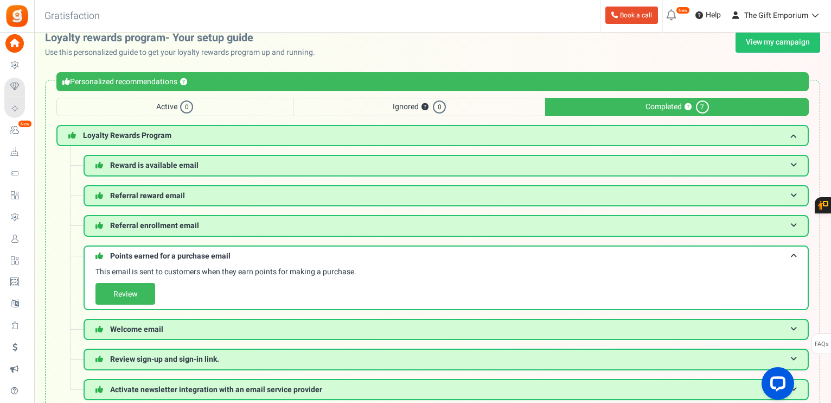
scroll to position [0, 0]
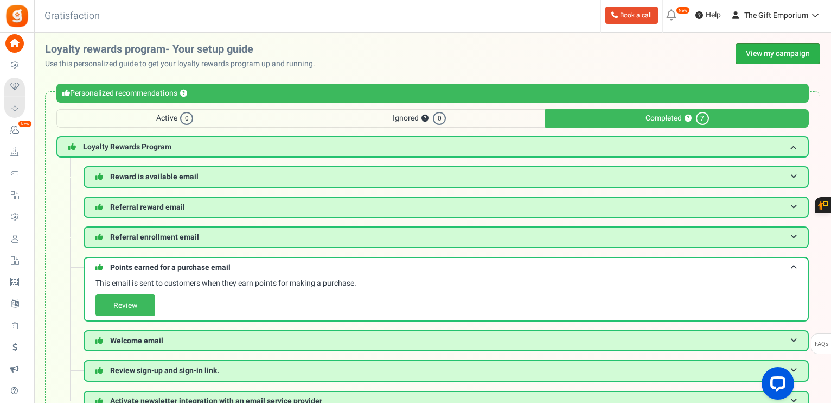
click at [774, 46] on link "View my campaign" at bounding box center [778, 53] width 85 height 21
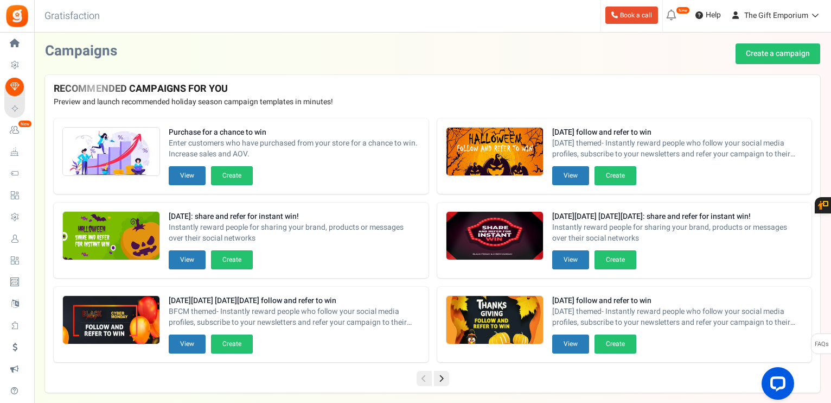
click at [456, 56] on div "Campaigns Create a campaign" at bounding box center [432, 53] width 775 height 21
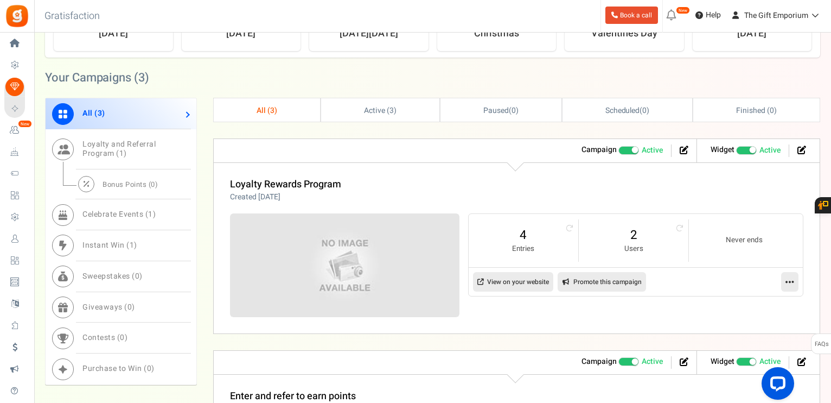
scroll to position [478, 0]
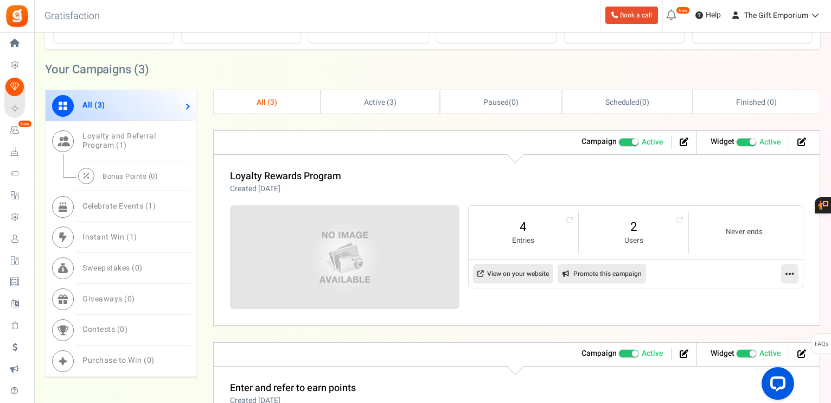
click at [260, 104] on span "All ( 3 )" at bounding box center [267, 102] width 21 height 11
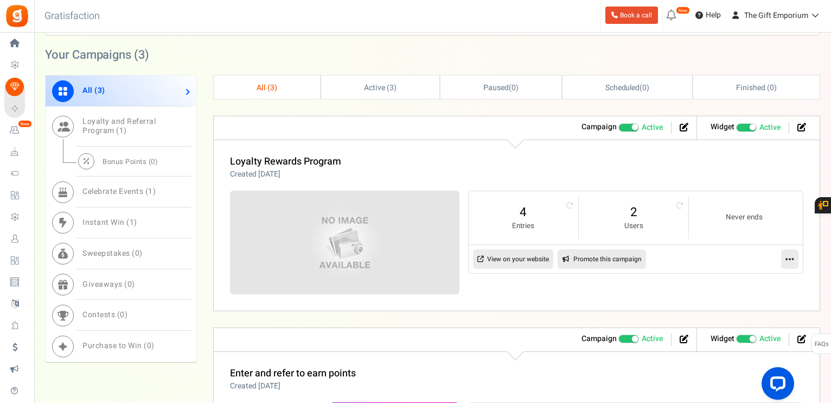
scroll to position [488, 0]
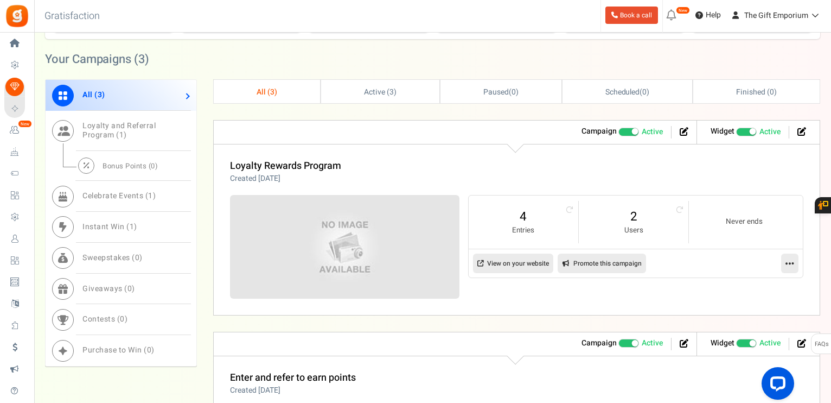
click at [790, 259] on icon at bounding box center [790, 263] width 9 height 10
click at [747, 284] on link "Edit" at bounding box center [755, 289] width 80 height 20
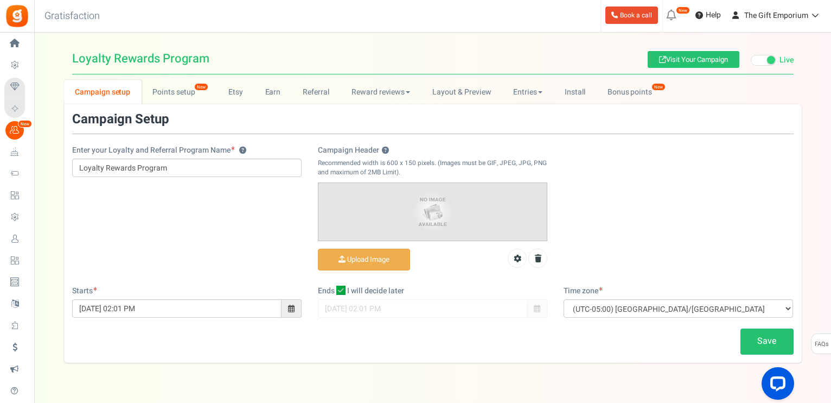
click at [320, 119] on div "Campaign Setup" at bounding box center [433, 123] width 722 height 22
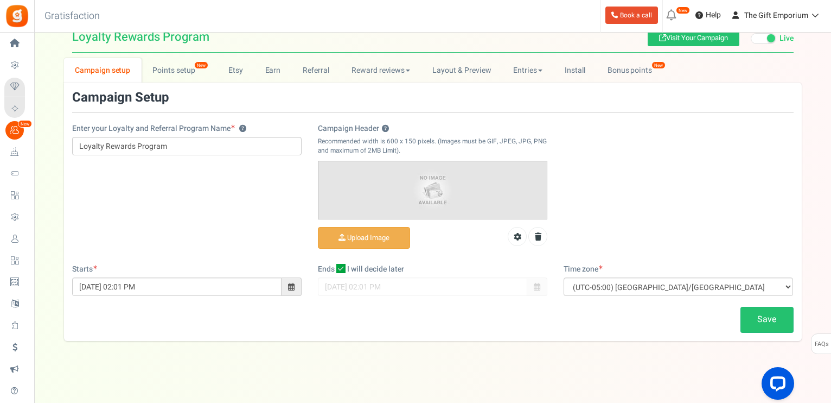
scroll to position [24, 0]
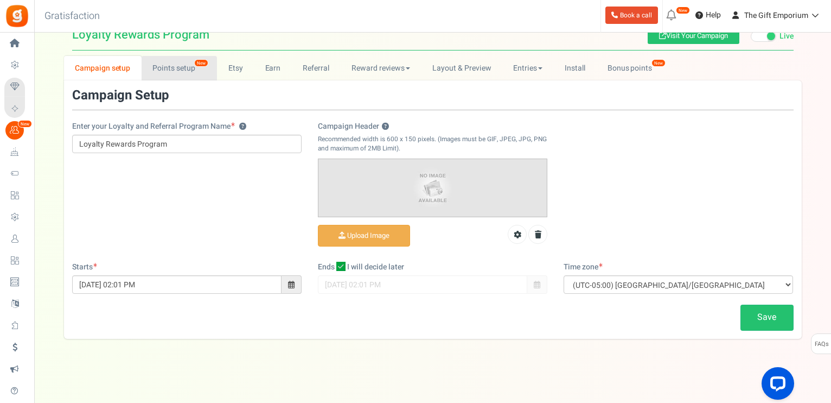
click at [153, 62] on link "Points setup New" at bounding box center [179, 68] width 75 height 24
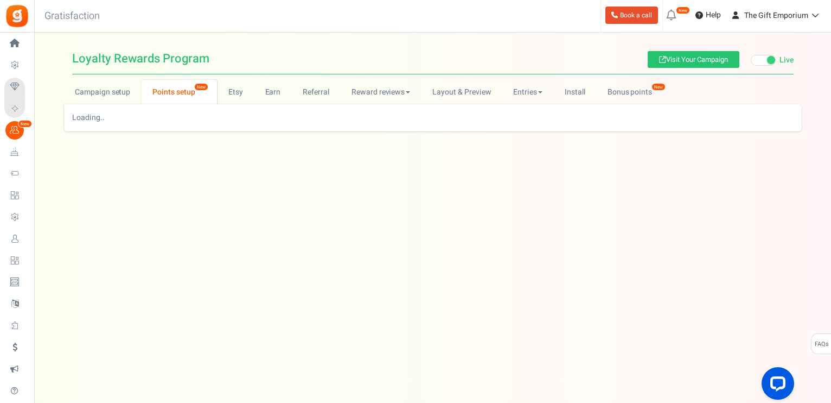
scroll to position [0, 0]
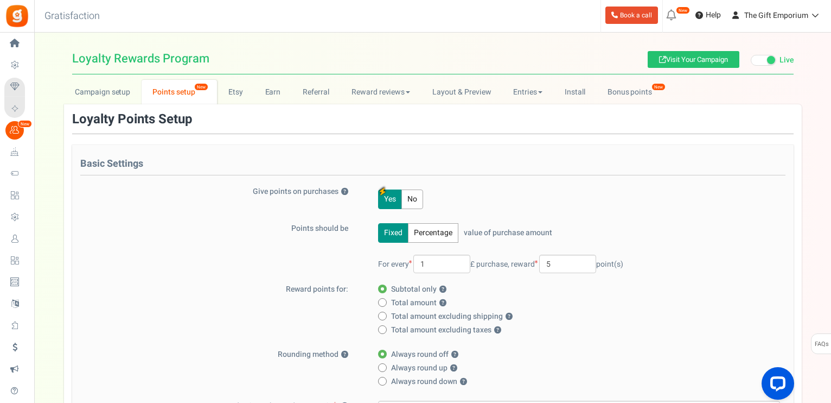
click at [535, 171] on h4 "Basic Settings" at bounding box center [432, 166] width 705 height 17
click at [330, 119] on div "Loyalty Points Setup" at bounding box center [433, 123] width 722 height 22
